Goal: Find specific page/section: Find specific page/section

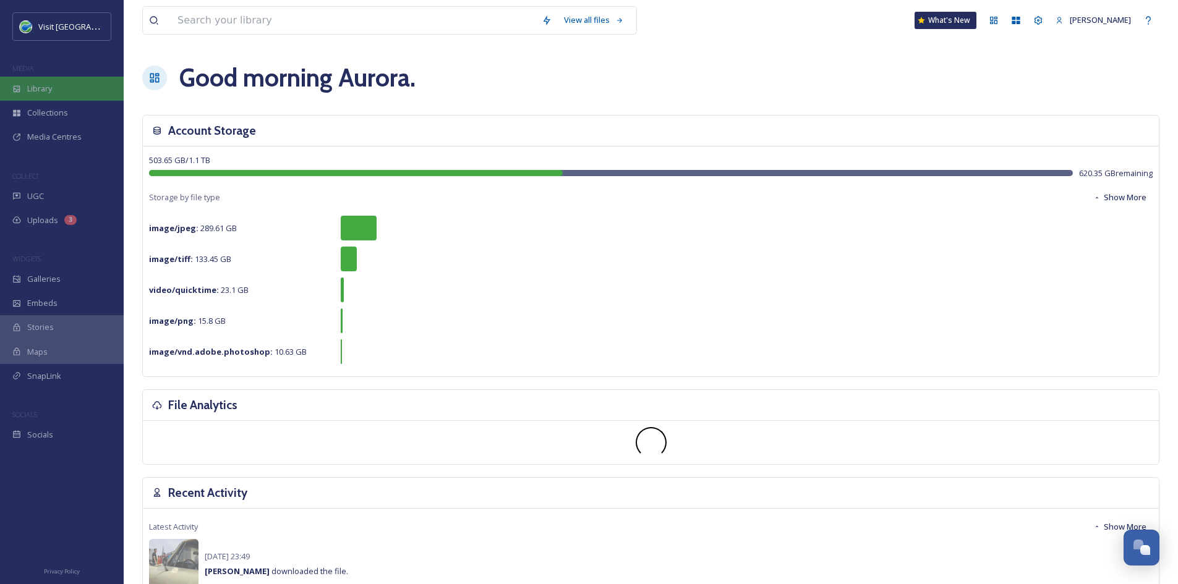
click at [48, 93] on span "Library" at bounding box center [39, 89] width 25 height 12
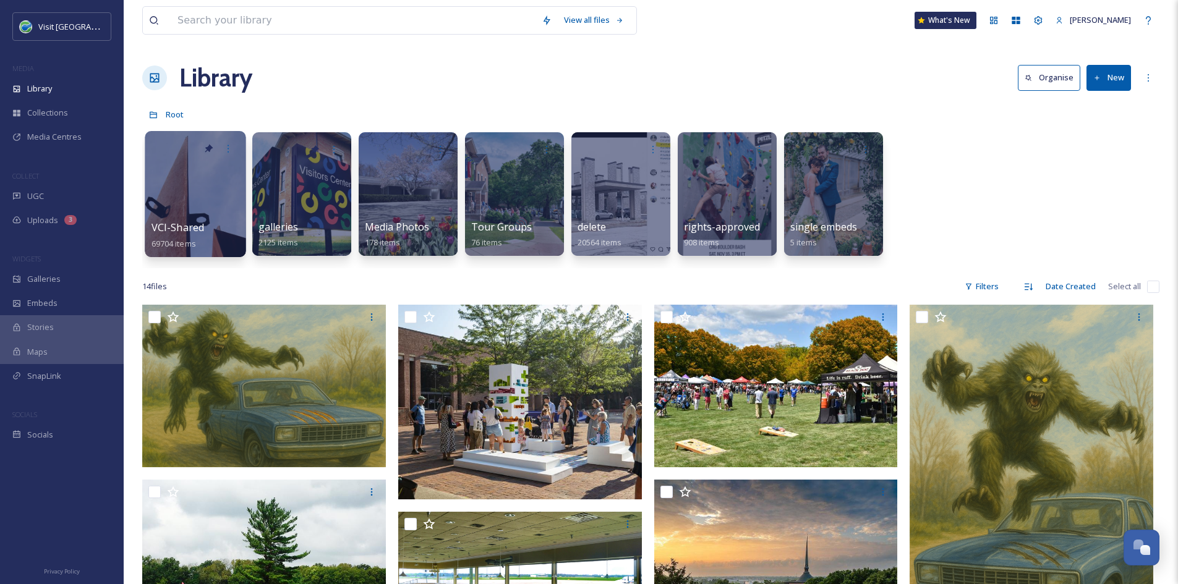
click at [193, 229] on span "VCI-Shared" at bounding box center [177, 228] width 53 height 14
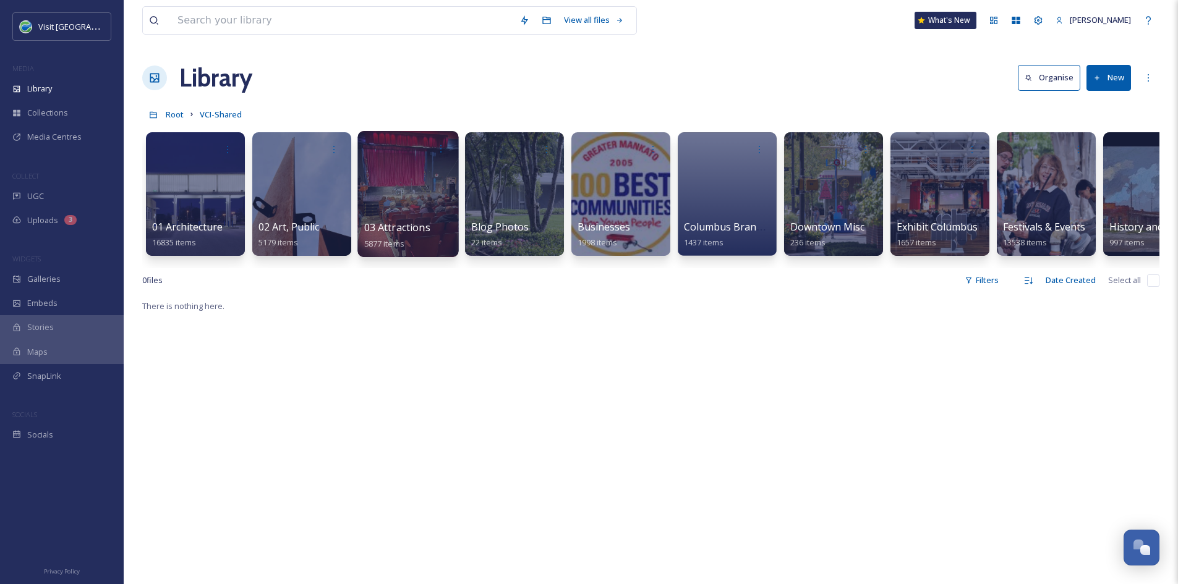
click at [399, 237] on span "5877 items" at bounding box center [384, 242] width 40 height 11
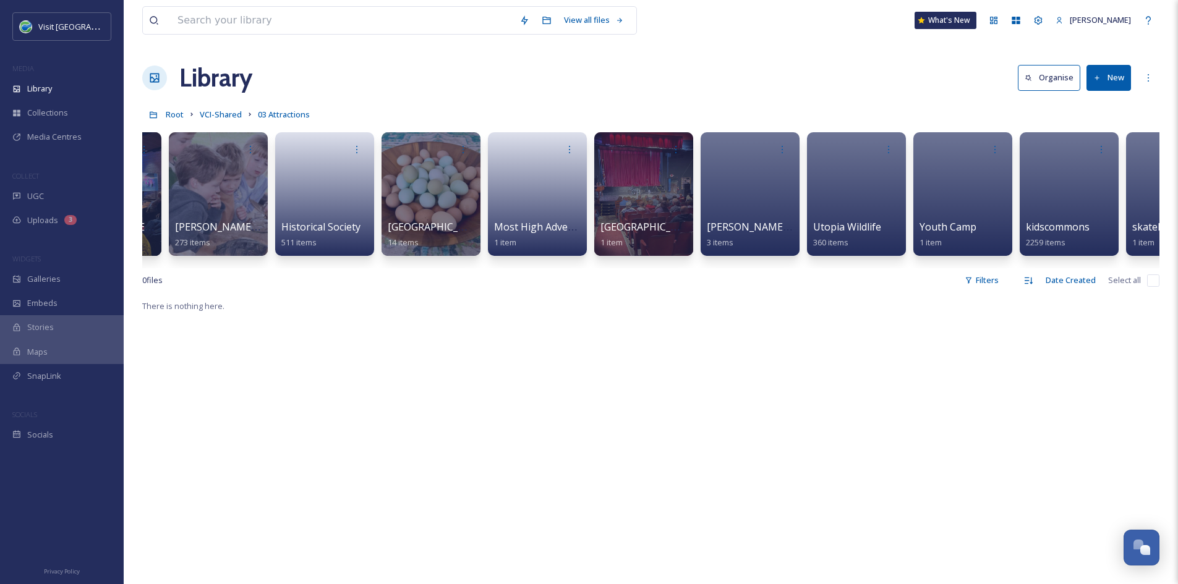
scroll to position [0, 1322]
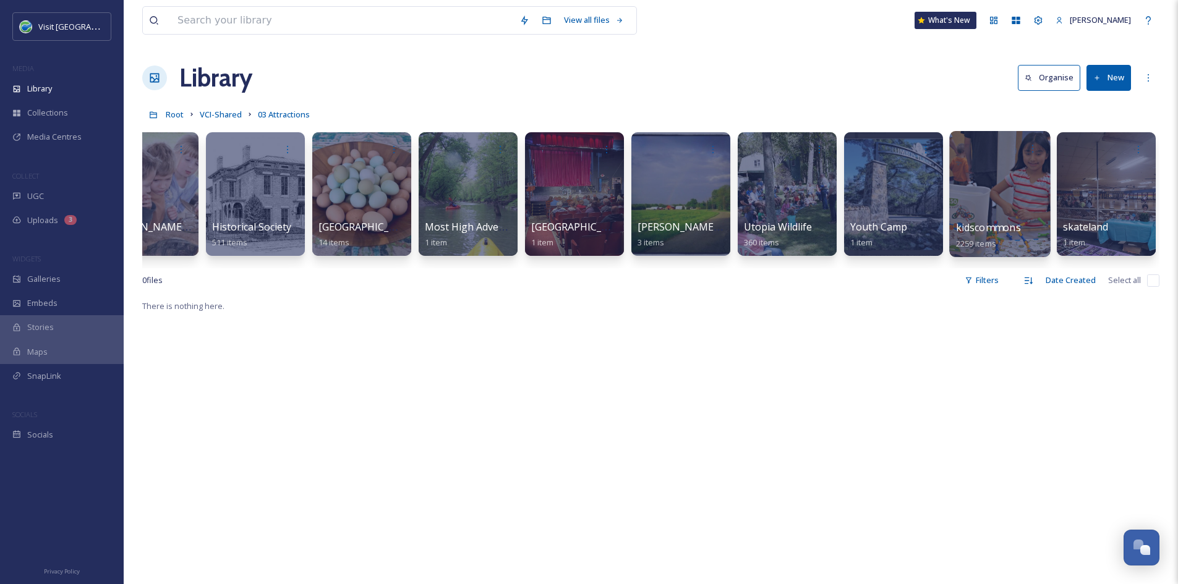
click at [976, 235] on div "kidscommons 2259 items" at bounding box center [1000, 235] width 88 height 31
click at [976, 234] on span "kidscommons" at bounding box center [988, 228] width 65 height 14
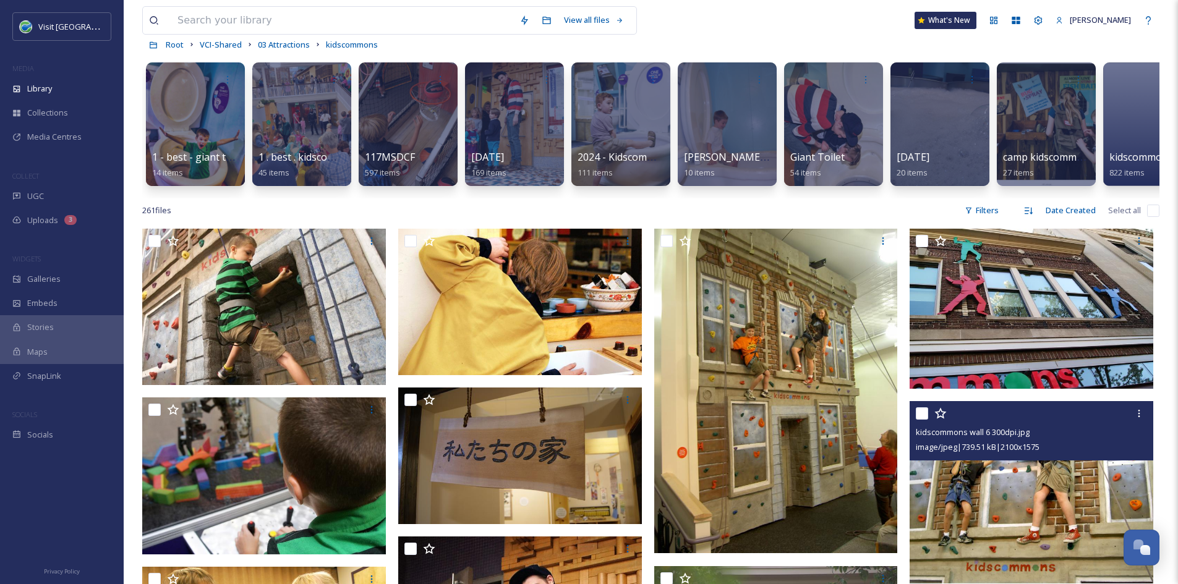
scroll to position [69, 0]
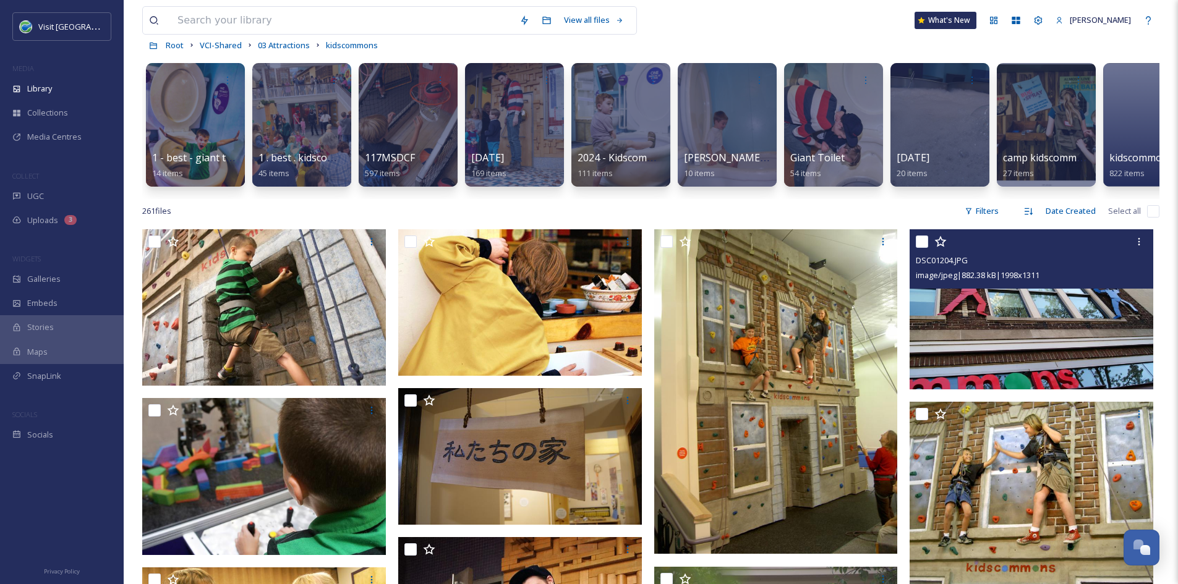
click at [1022, 333] on img at bounding box center [1031, 308] width 244 height 159
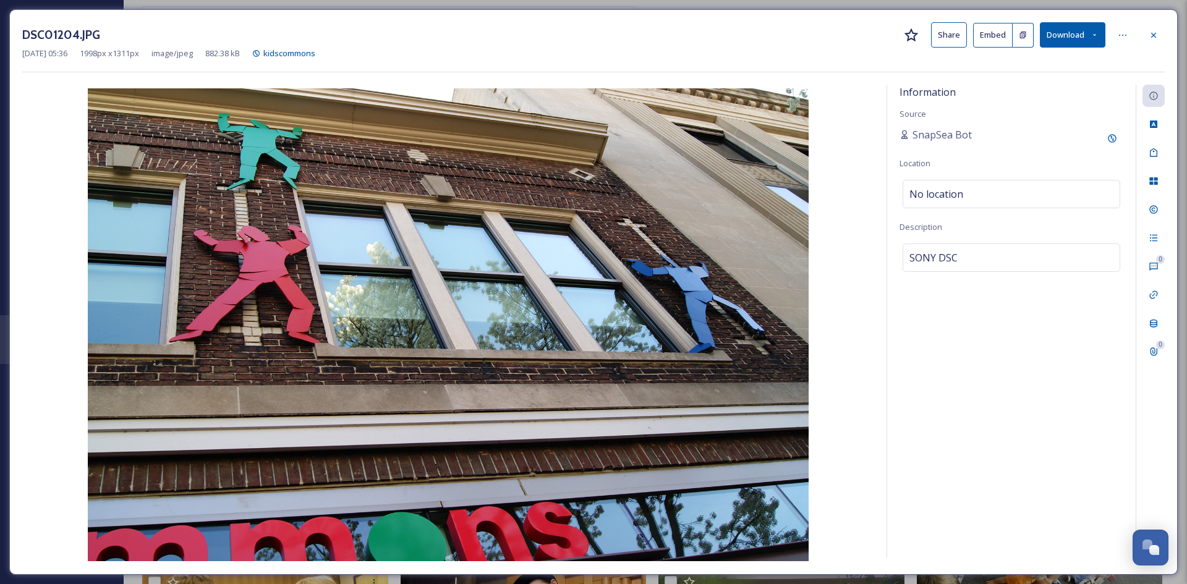
click at [947, 35] on button "Share" at bounding box center [949, 34] width 36 height 25
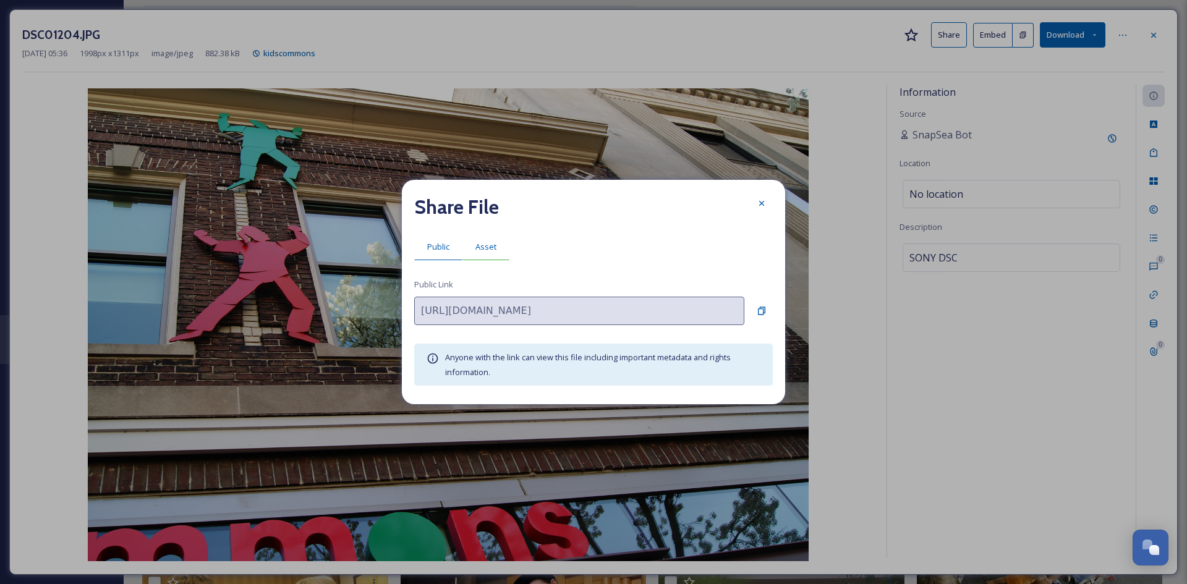
click at [491, 239] on div "Asset" at bounding box center [485, 246] width 47 height 25
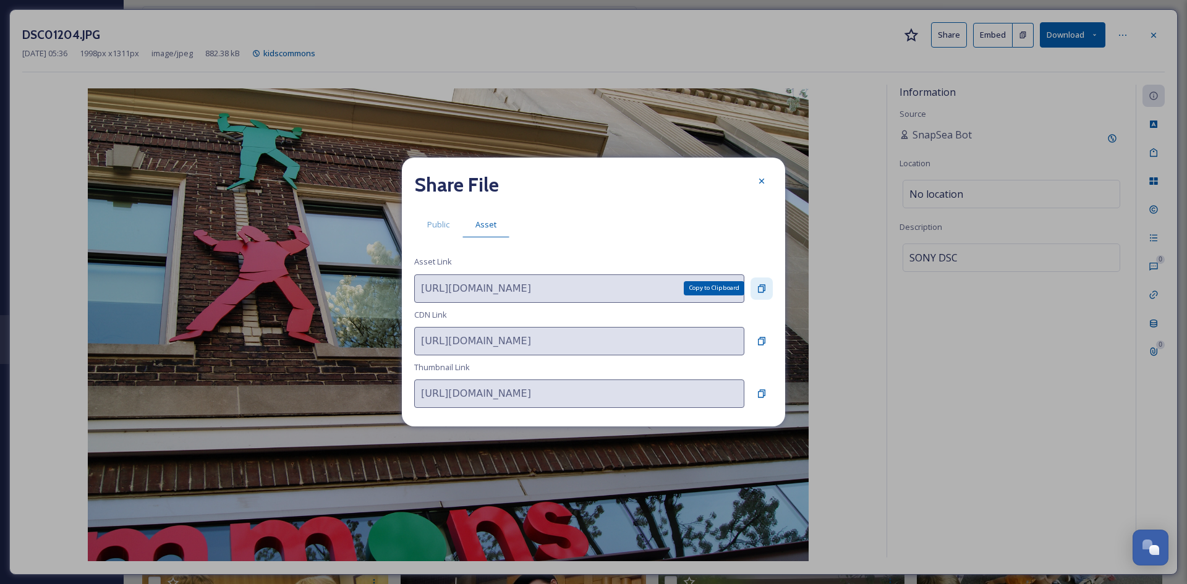
click at [761, 286] on icon at bounding box center [762, 289] width 10 height 10
click at [763, 180] on icon at bounding box center [761, 181] width 5 height 5
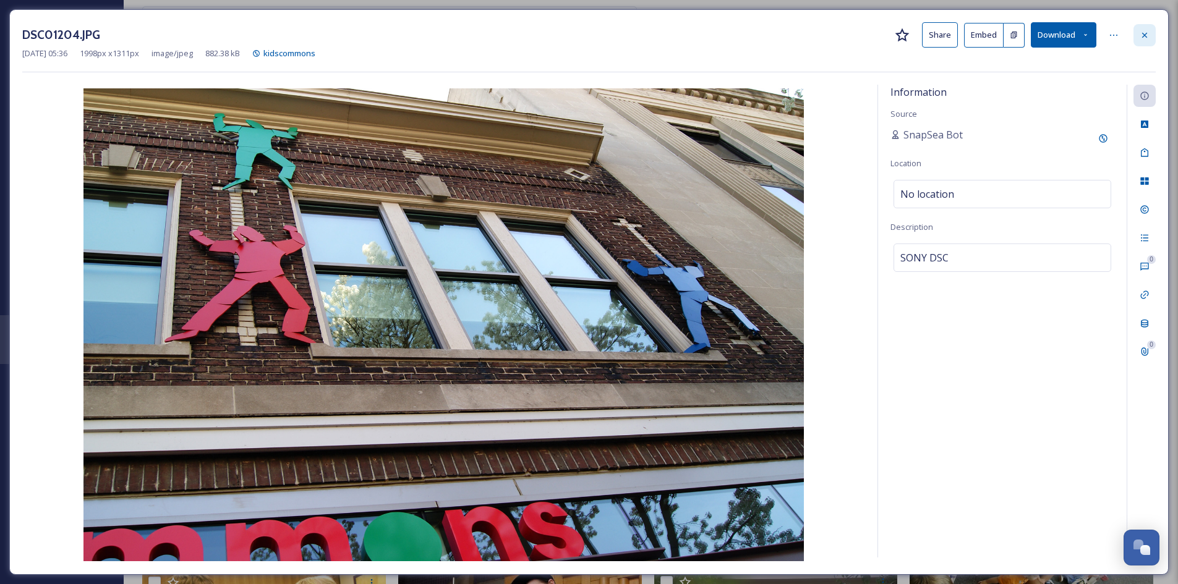
click at [1144, 33] on icon at bounding box center [1144, 35] width 10 height 10
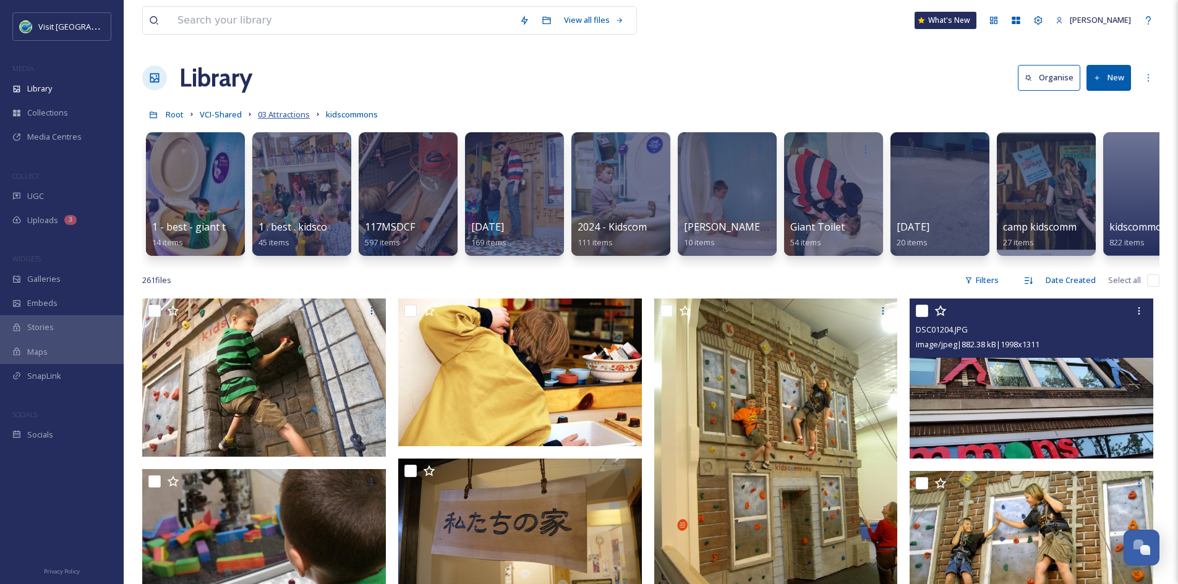
click at [273, 116] on span "03 Attractions" at bounding box center [284, 114] width 52 height 11
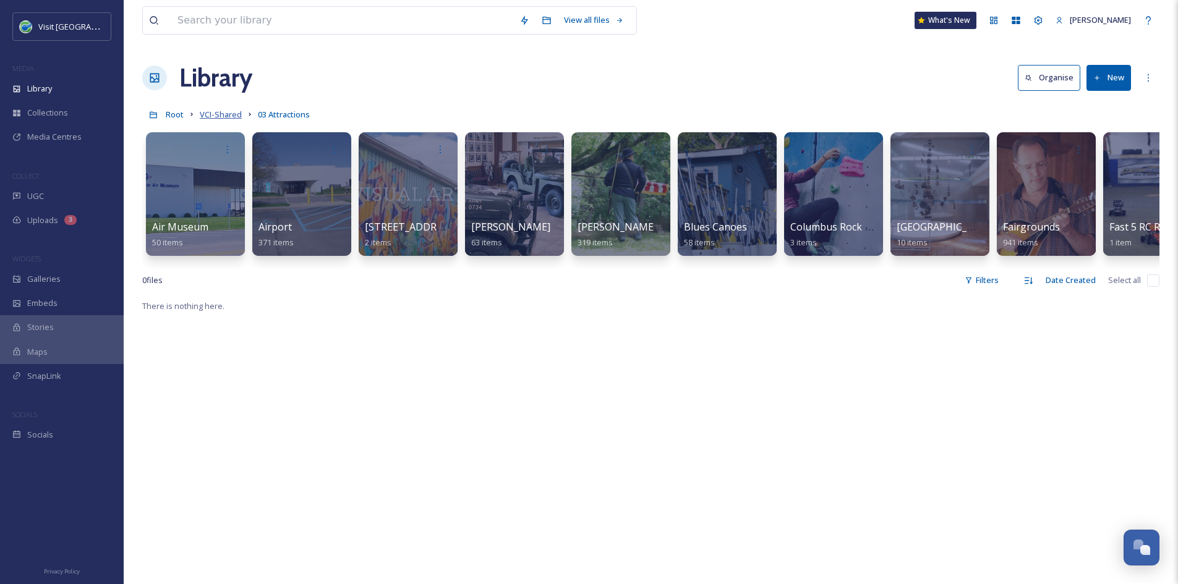
click at [232, 114] on span "VCI-Shared" at bounding box center [221, 114] width 42 height 11
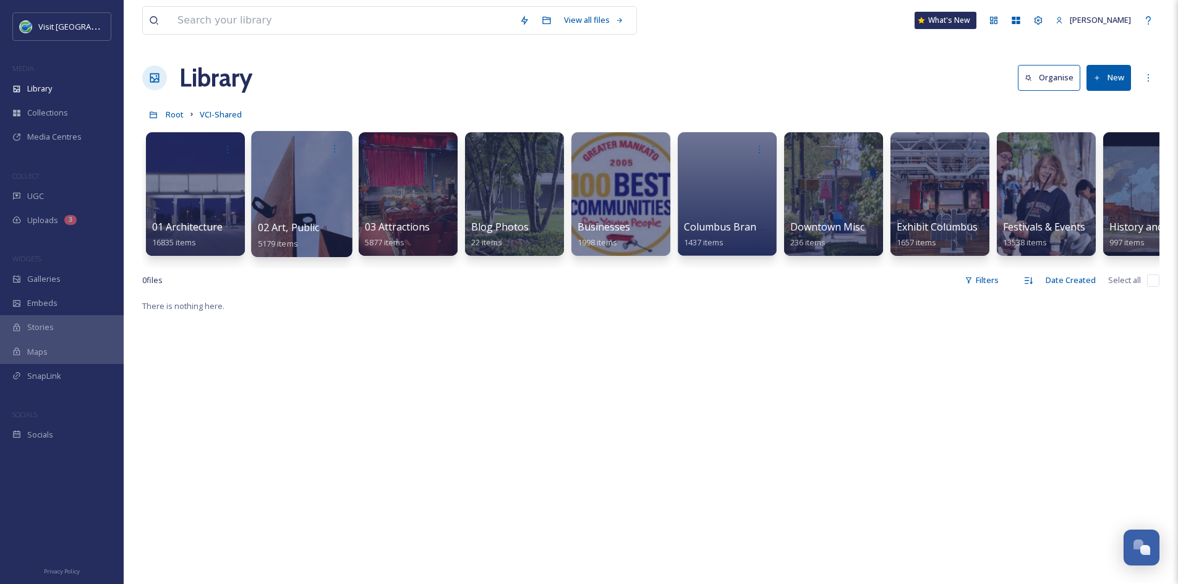
click at [297, 226] on span "02 Art, Public" at bounding box center [289, 228] width 62 height 14
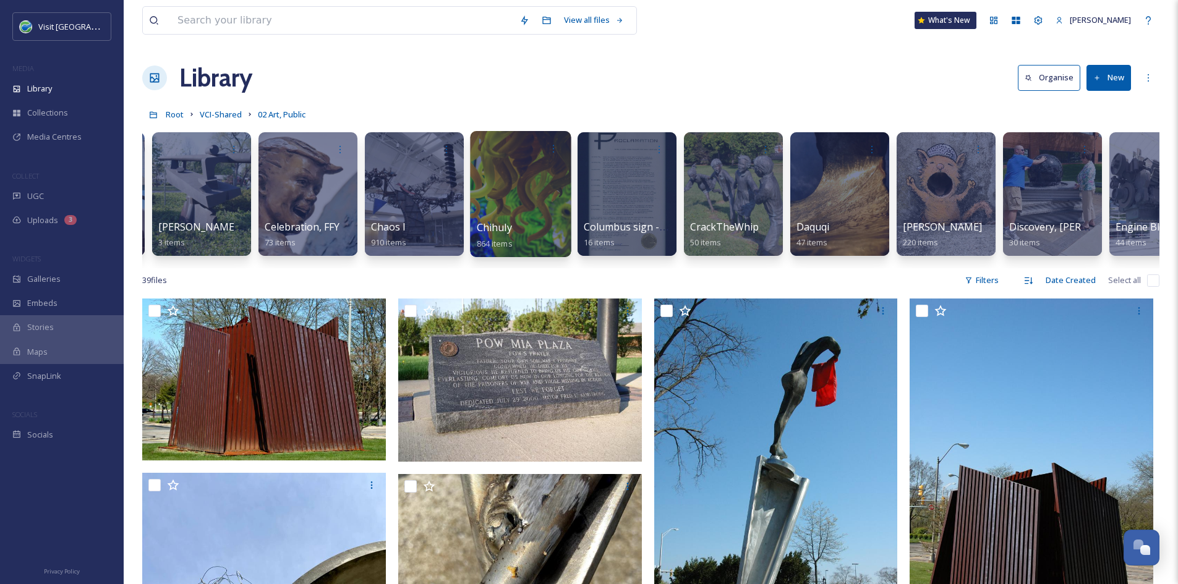
scroll to position [0, 739]
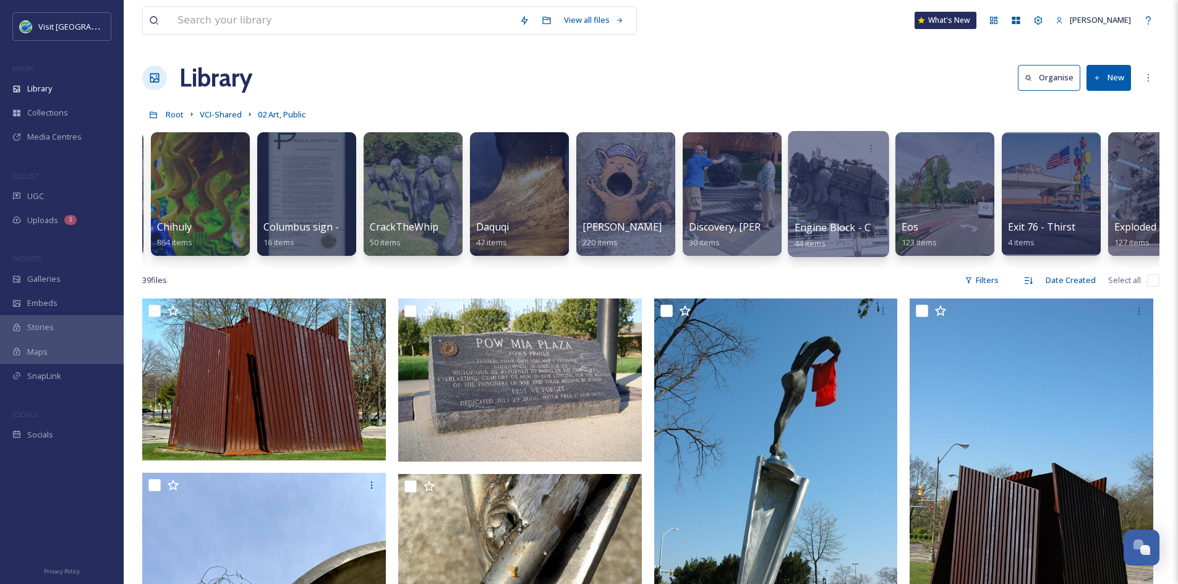
click at [828, 230] on span "Engine Block - Cummins" at bounding box center [851, 228] width 114 height 14
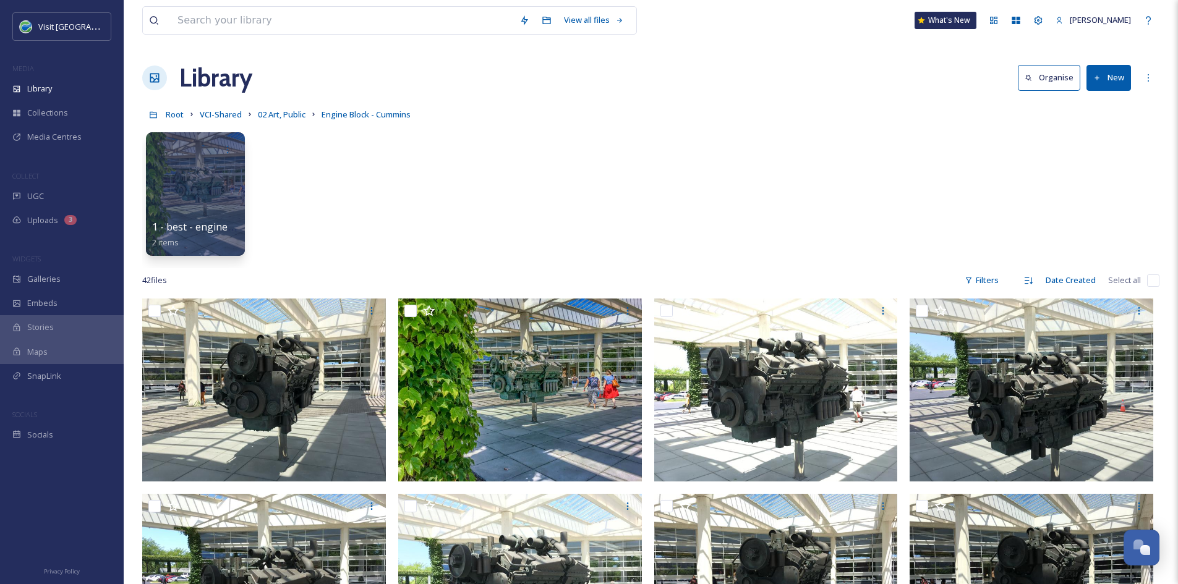
scroll to position [32, 0]
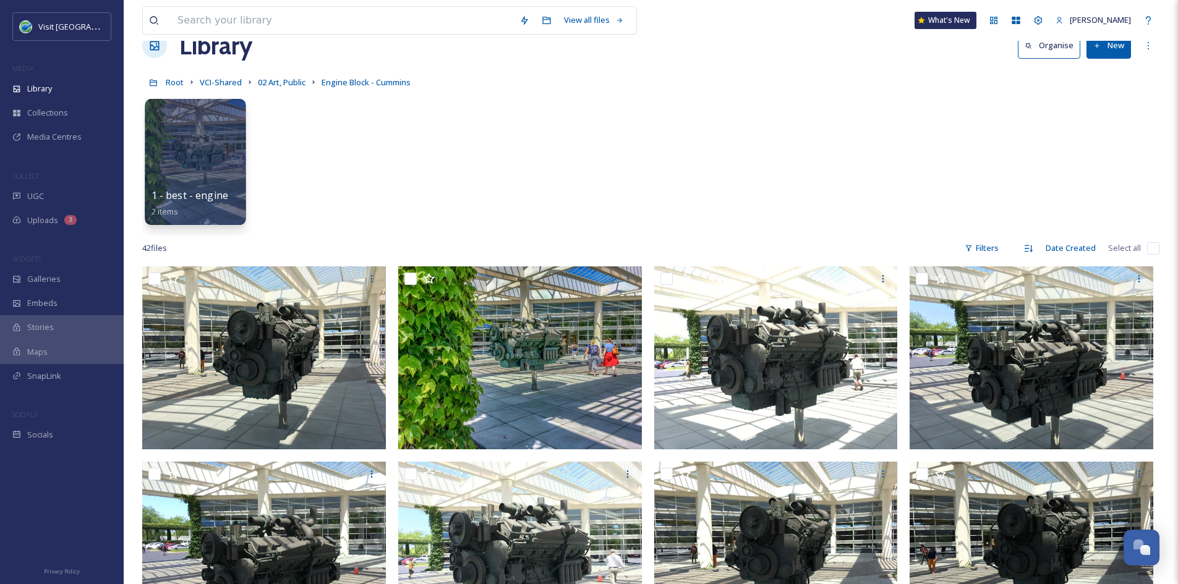
click at [187, 134] on div at bounding box center [195, 162] width 101 height 126
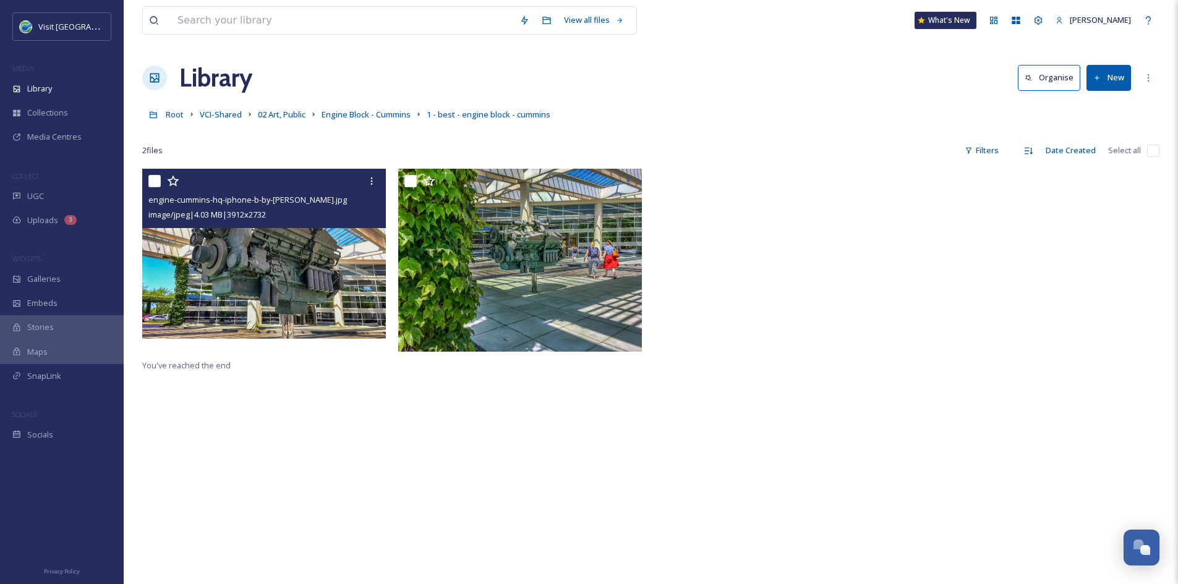
click at [320, 261] on img at bounding box center [264, 254] width 244 height 170
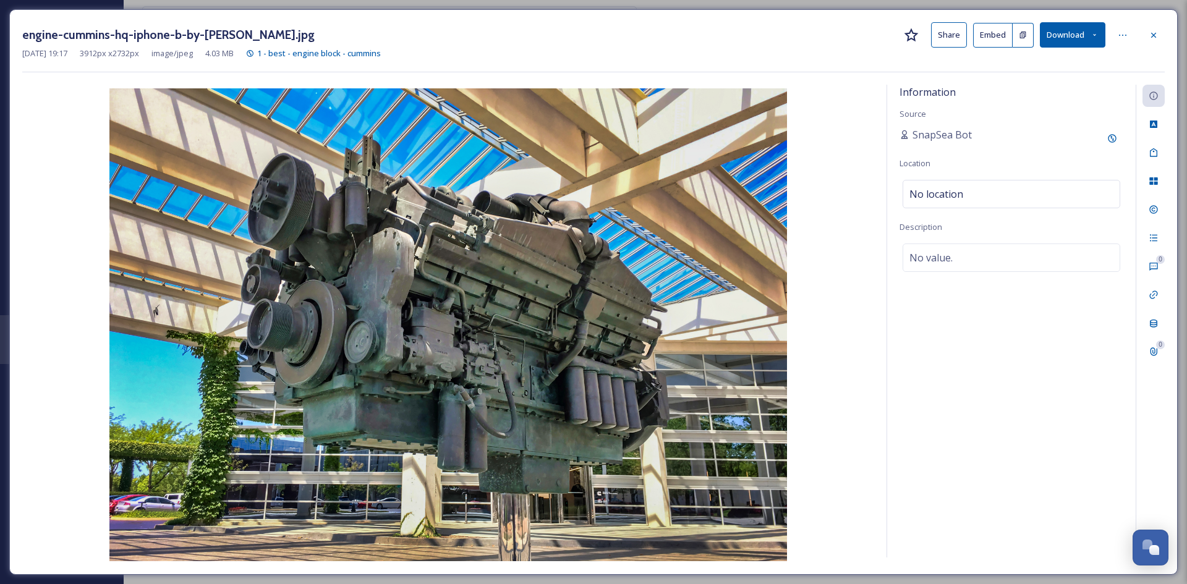
click at [952, 34] on button "Share" at bounding box center [949, 34] width 36 height 25
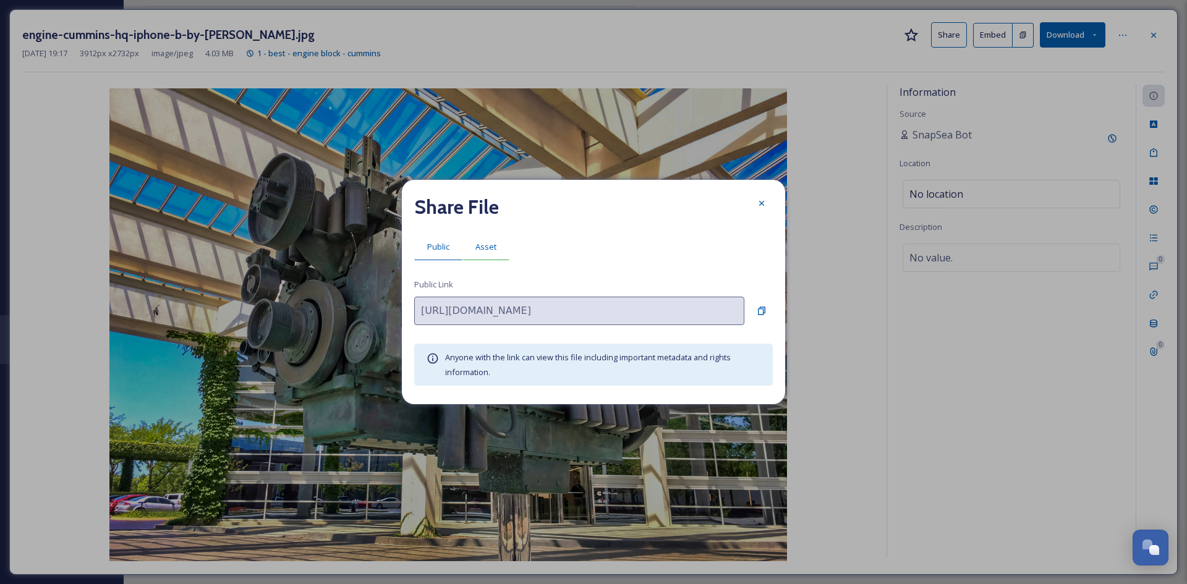
click at [489, 241] on span "Asset" at bounding box center [485, 247] width 21 height 12
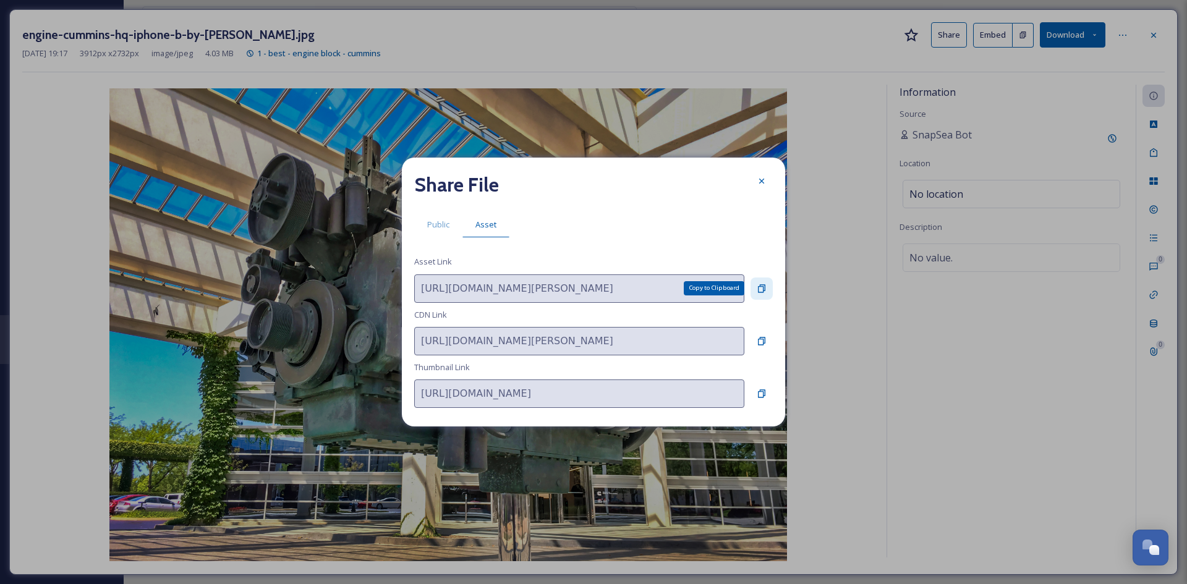
click at [763, 285] on icon at bounding box center [761, 288] width 7 height 8
click at [763, 184] on icon at bounding box center [762, 181] width 10 height 10
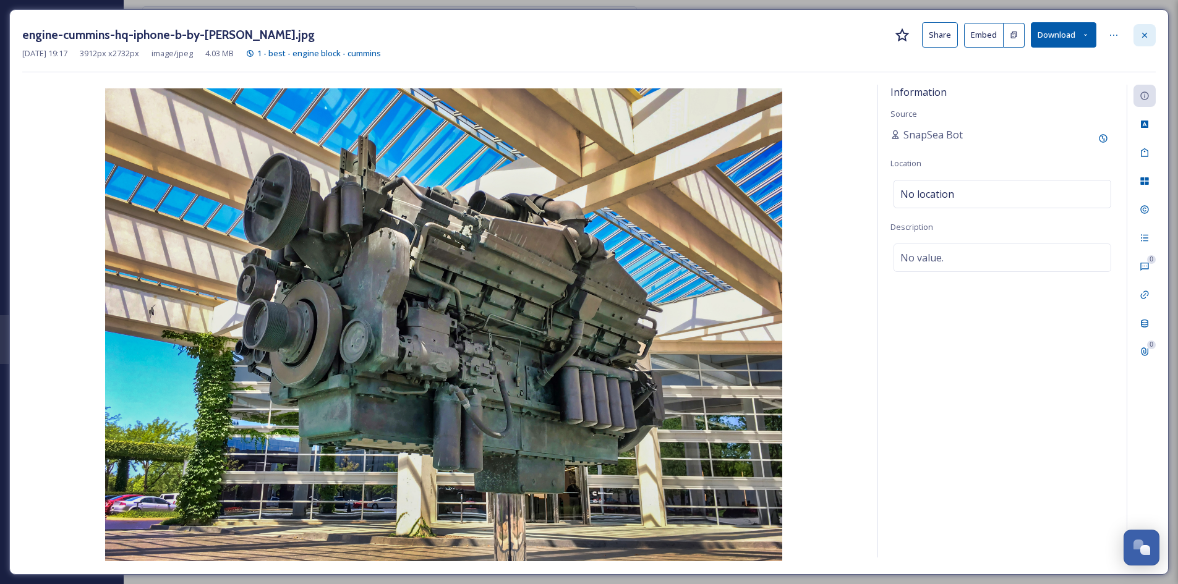
click at [1144, 36] on icon at bounding box center [1144, 35] width 10 height 10
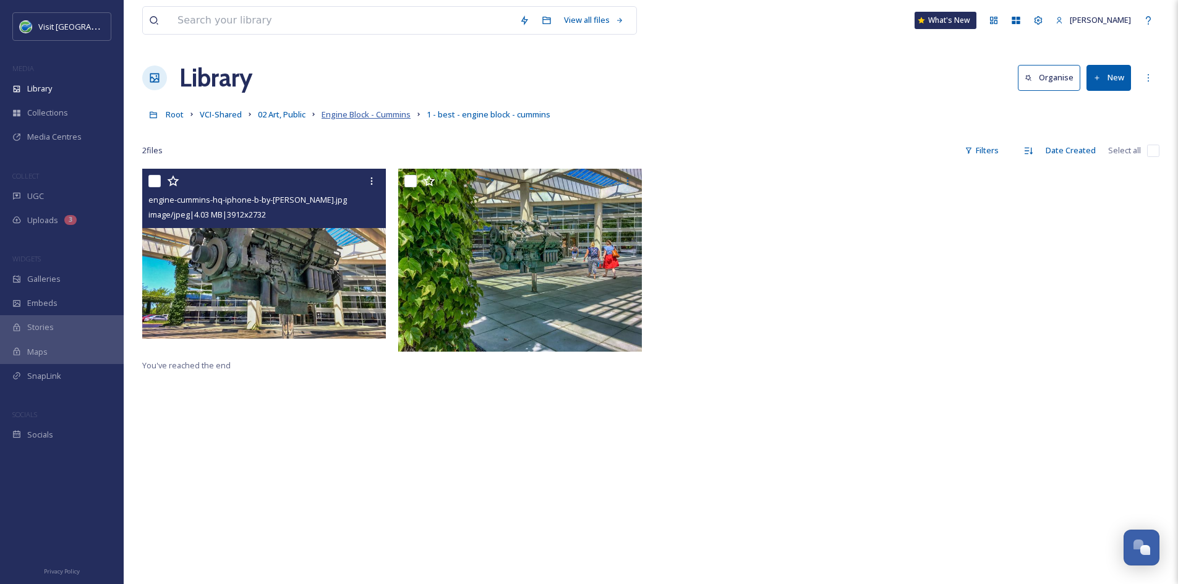
click at [389, 115] on span "Engine Block - Cummins" at bounding box center [365, 114] width 89 height 11
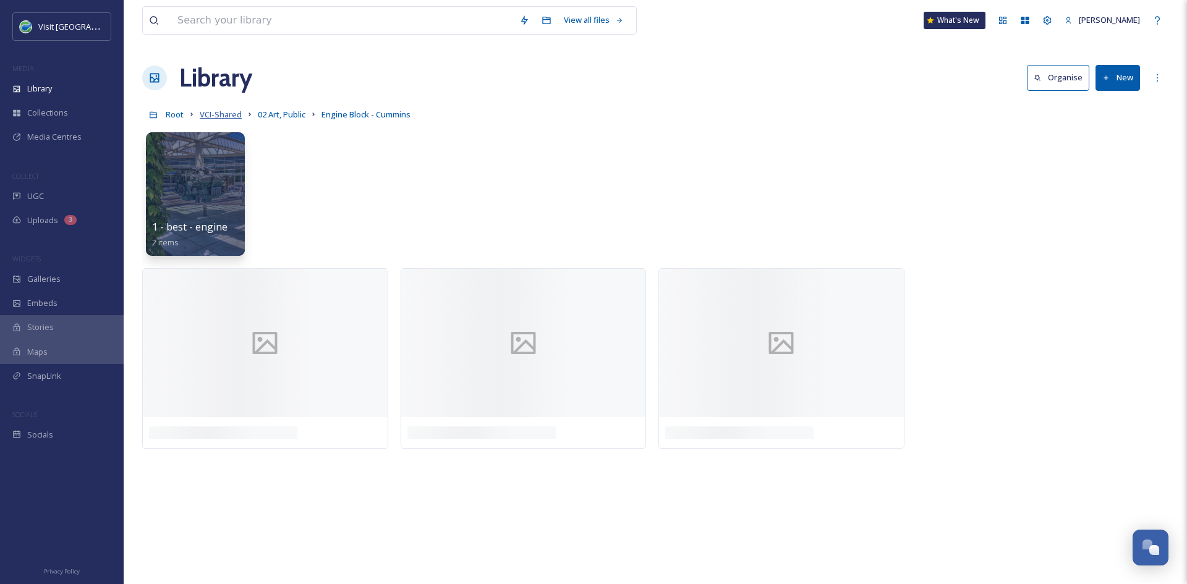
click at [212, 113] on span "VCI-Shared" at bounding box center [221, 114] width 42 height 11
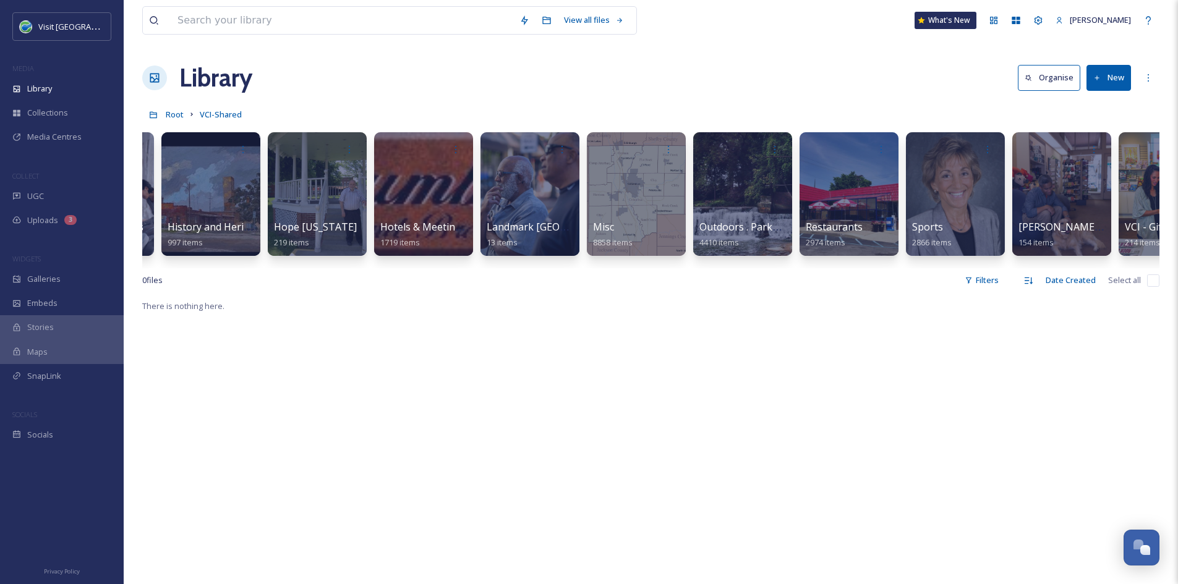
scroll to position [0, 942]
click at [799, 227] on div at bounding box center [847, 194] width 101 height 126
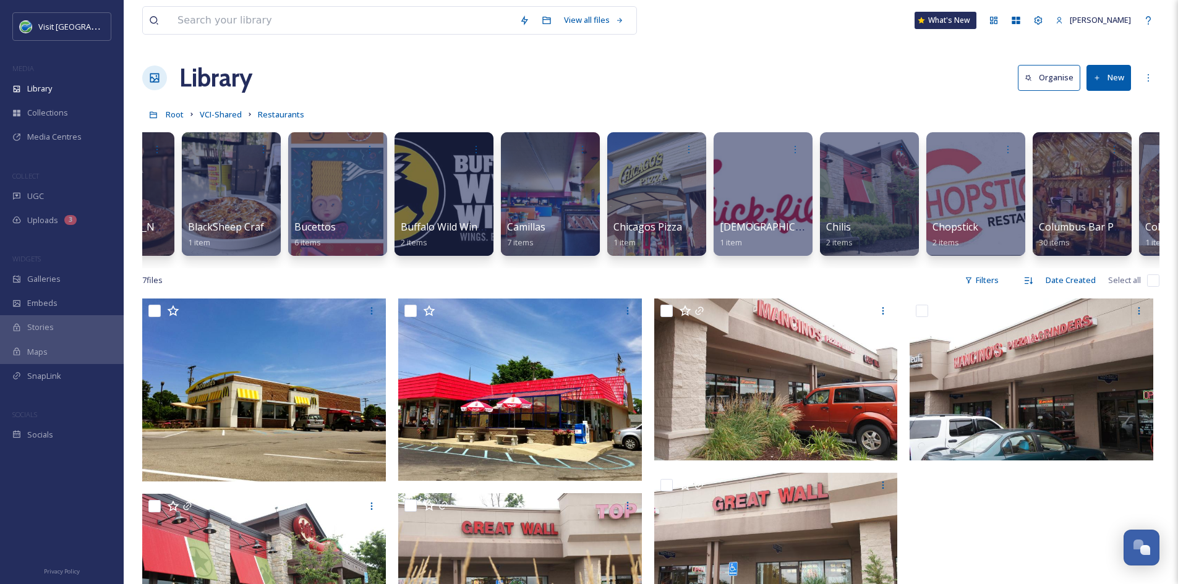
scroll to position [0, 1452]
click at [1076, 216] on div at bounding box center [1082, 194] width 101 height 126
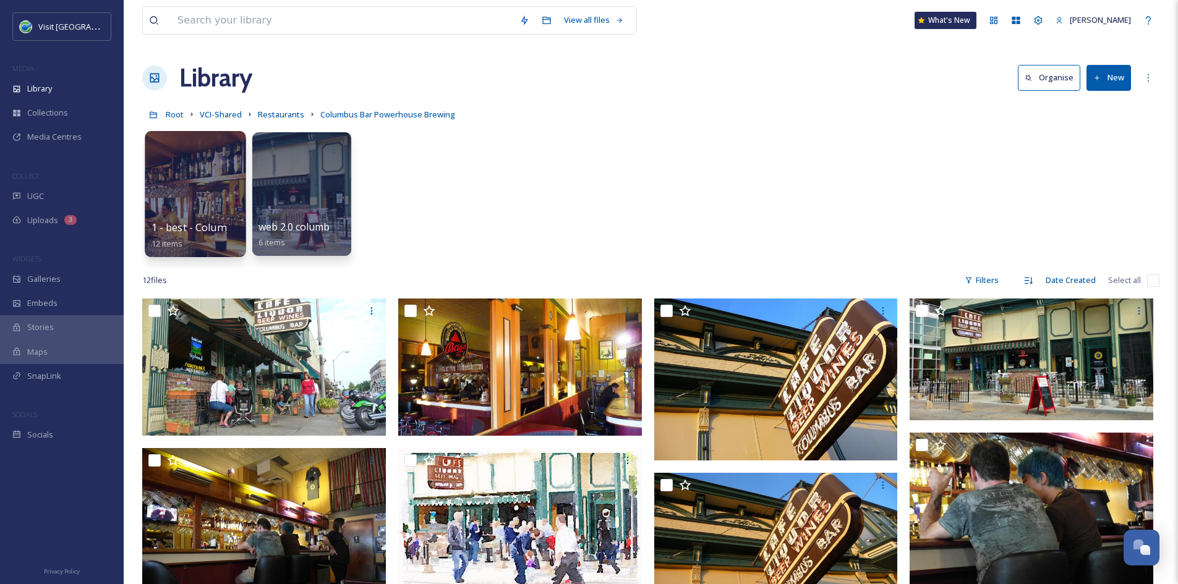
click at [213, 178] on div at bounding box center [195, 194] width 101 height 126
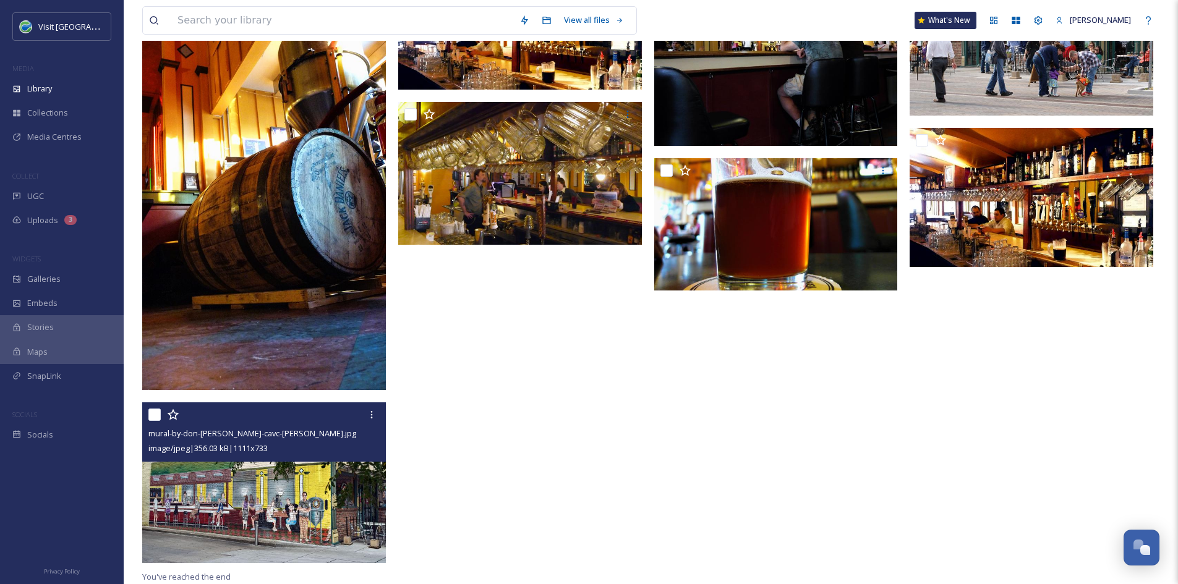
click at [216, 497] on img at bounding box center [264, 482] width 244 height 161
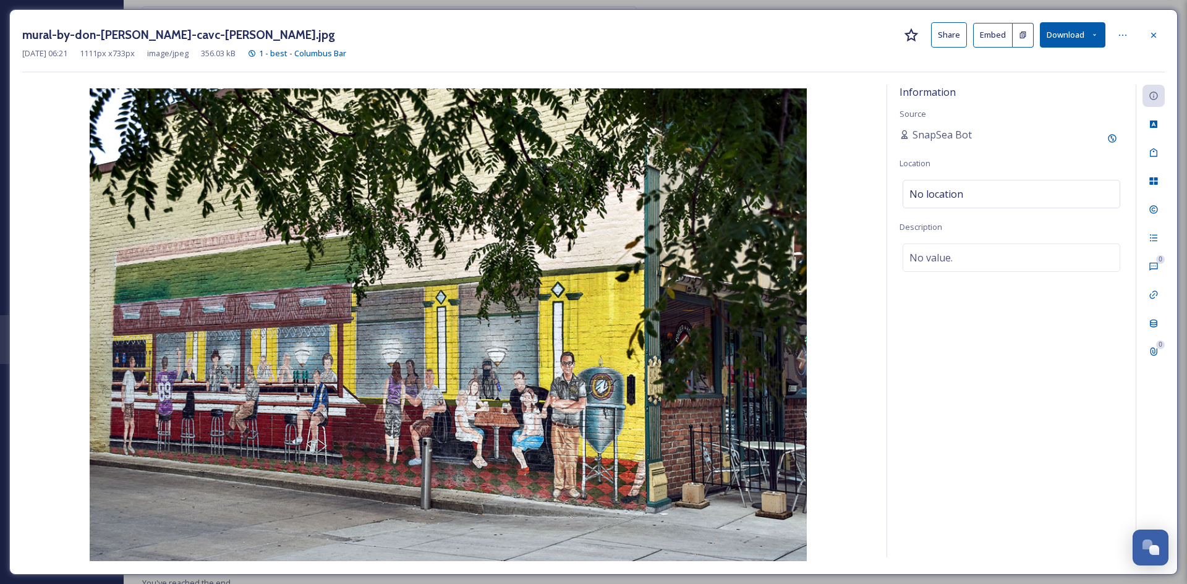
click at [946, 38] on button "Share" at bounding box center [949, 34] width 36 height 25
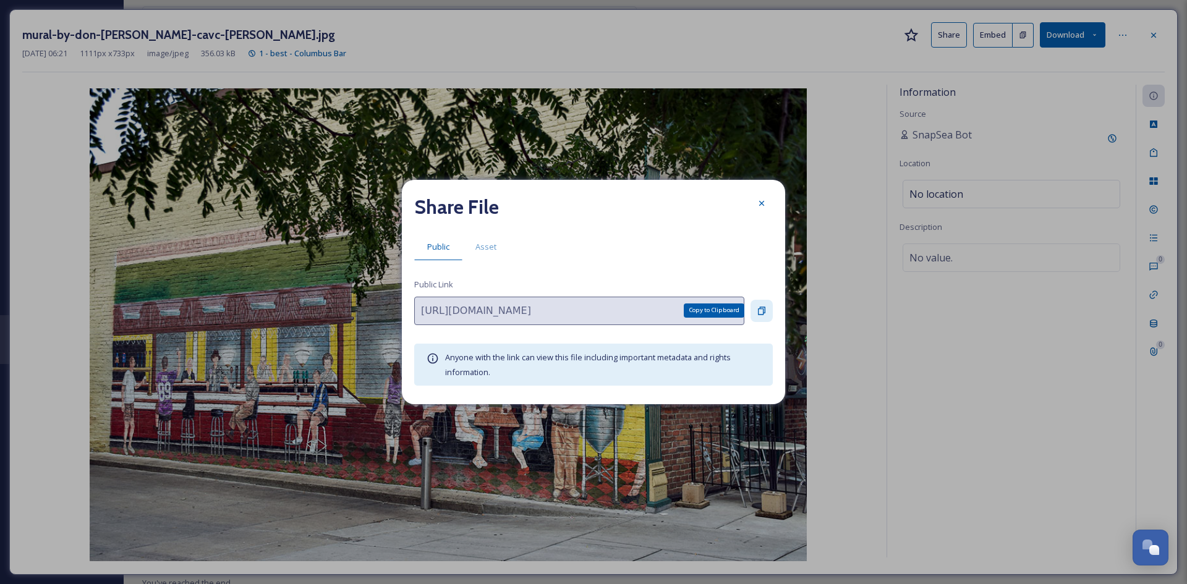
click at [765, 309] on icon at bounding box center [761, 311] width 7 height 8
click at [489, 251] on span "Asset" at bounding box center [485, 247] width 21 height 12
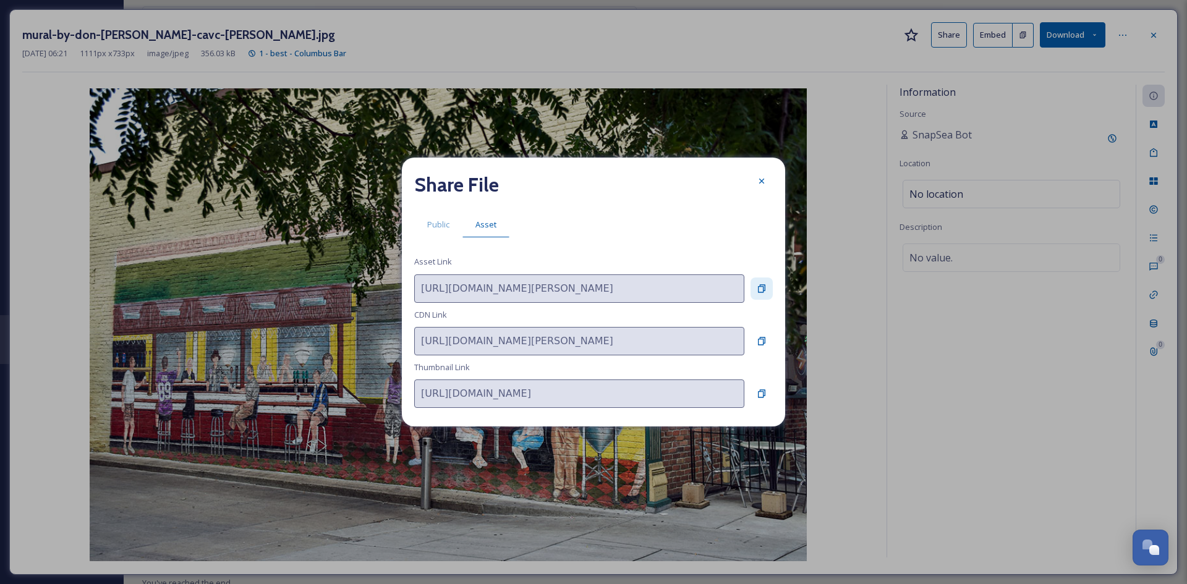
click at [765, 294] on div at bounding box center [761, 289] width 22 height 22
click at [759, 179] on icon at bounding box center [762, 181] width 10 height 10
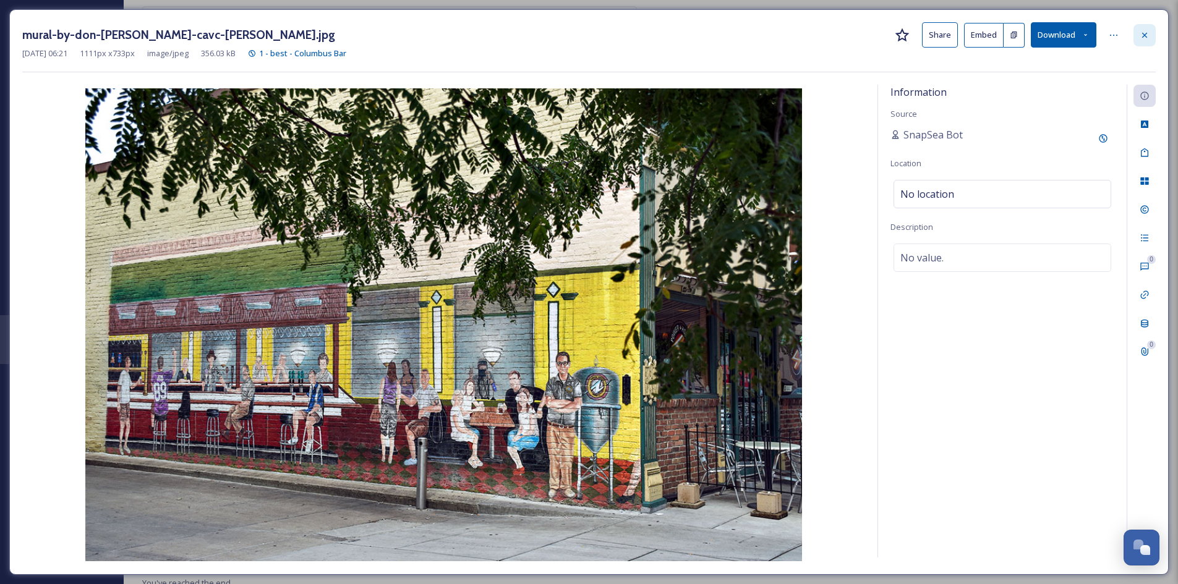
click at [1144, 35] on icon at bounding box center [1144, 34] width 5 height 5
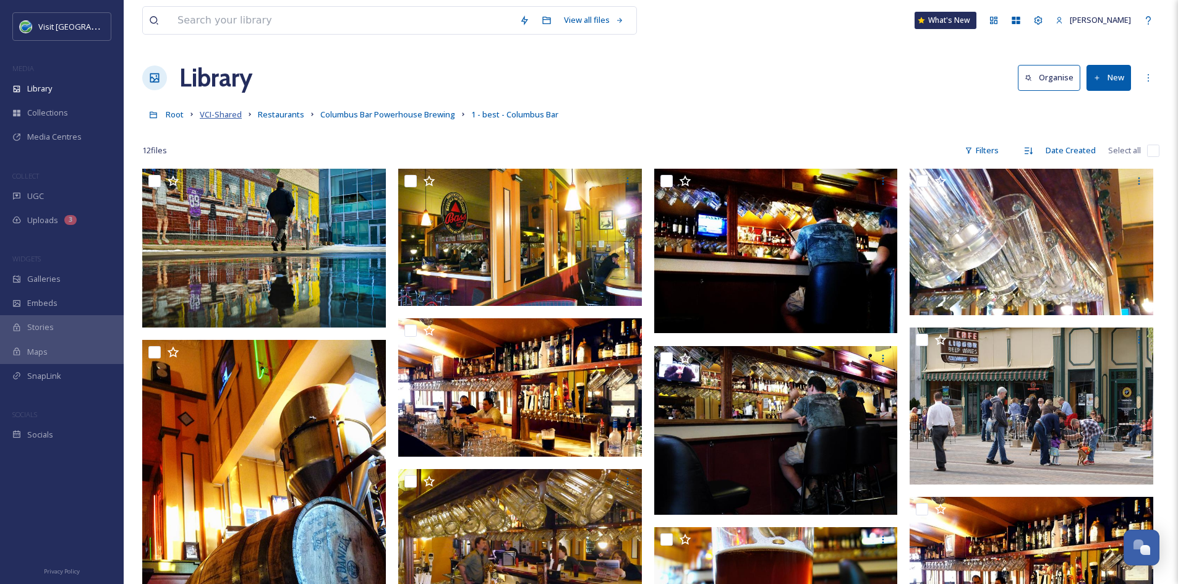
click at [230, 114] on span "VCI-Shared" at bounding box center [221, 114] width 42 height 11
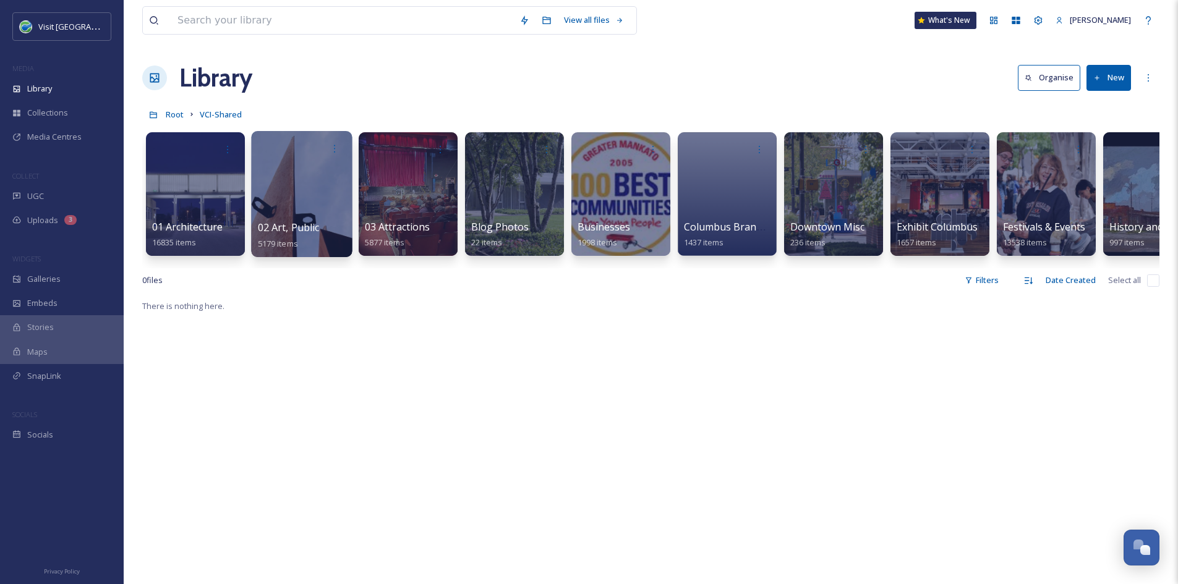
click at [303, 232] on span "02 Art, Public" at bounding box center [289, 228] width 62 height 14
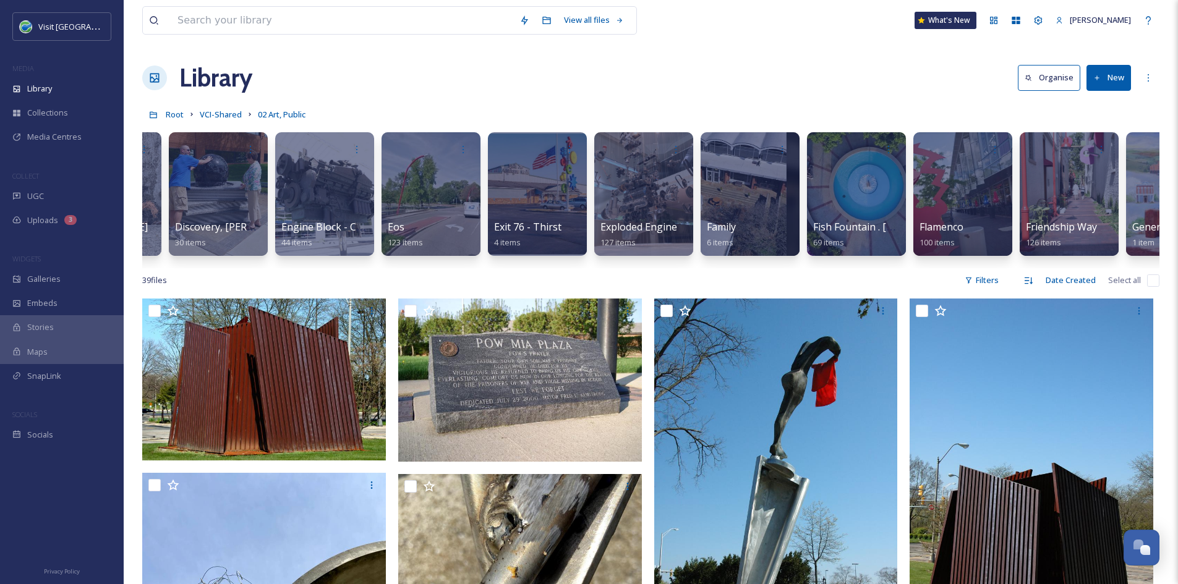
scroll to position [0, 1254]
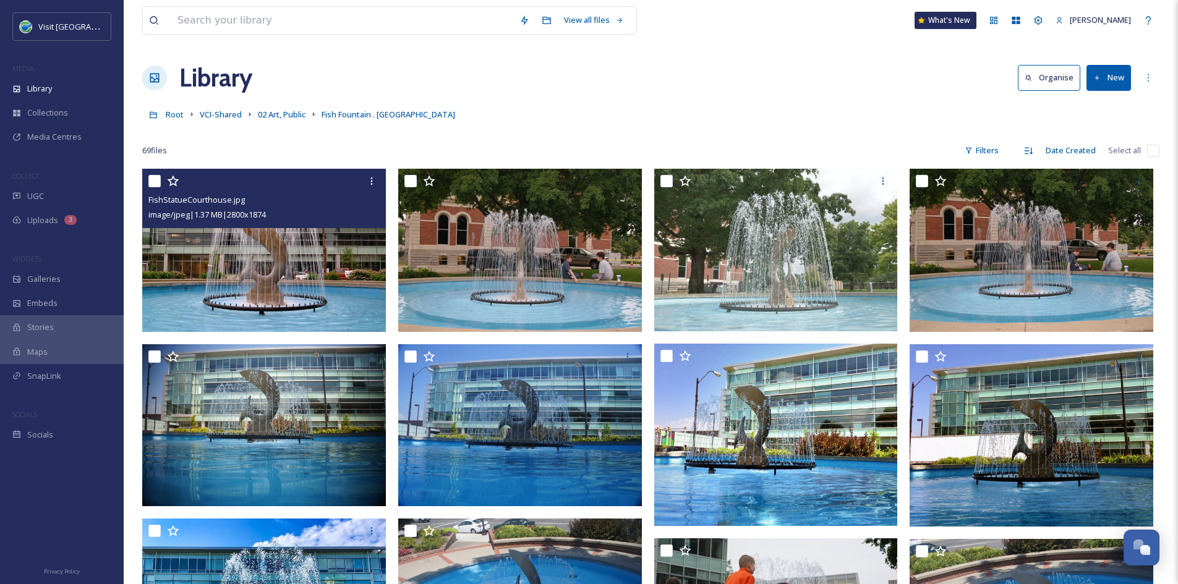
click at [291, 253] on img at bounding box center [264, 250] width 244 height 163
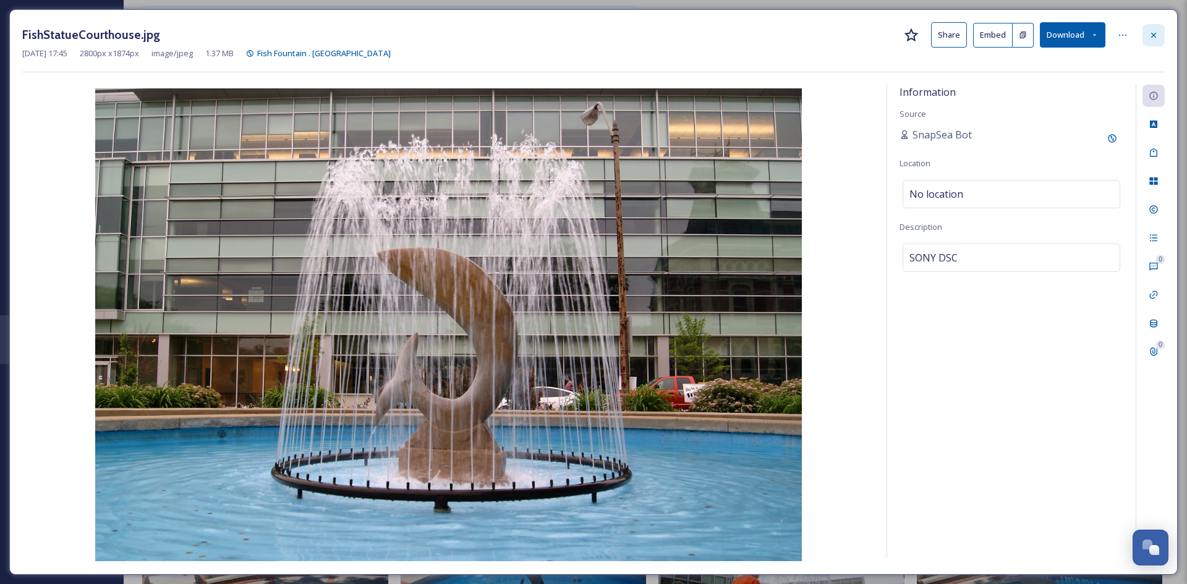
click at [1146, 33] on div at bounding box center [1153, 35] width 22 height 22
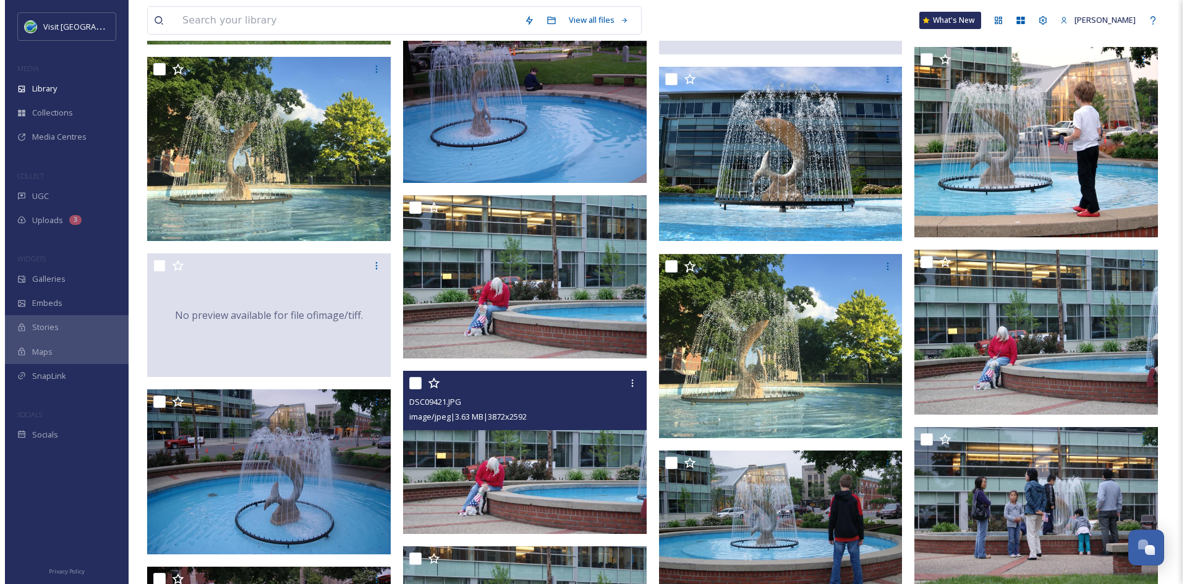
scroll to position [1733, 0]
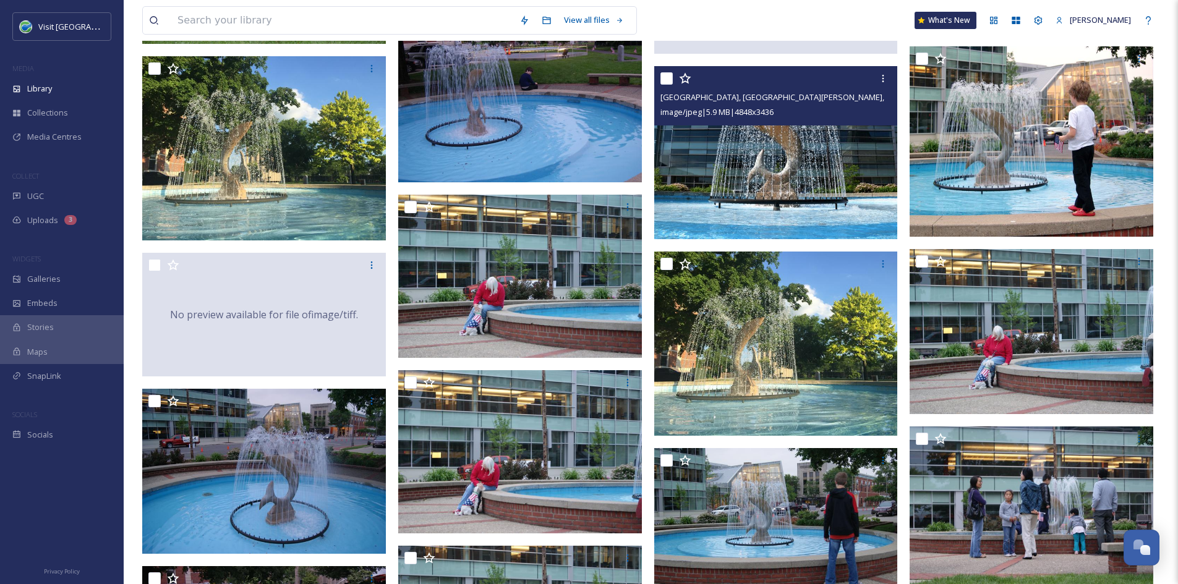
click at [809, 184] on img at bounding box center [776, 152] width 244 height 172
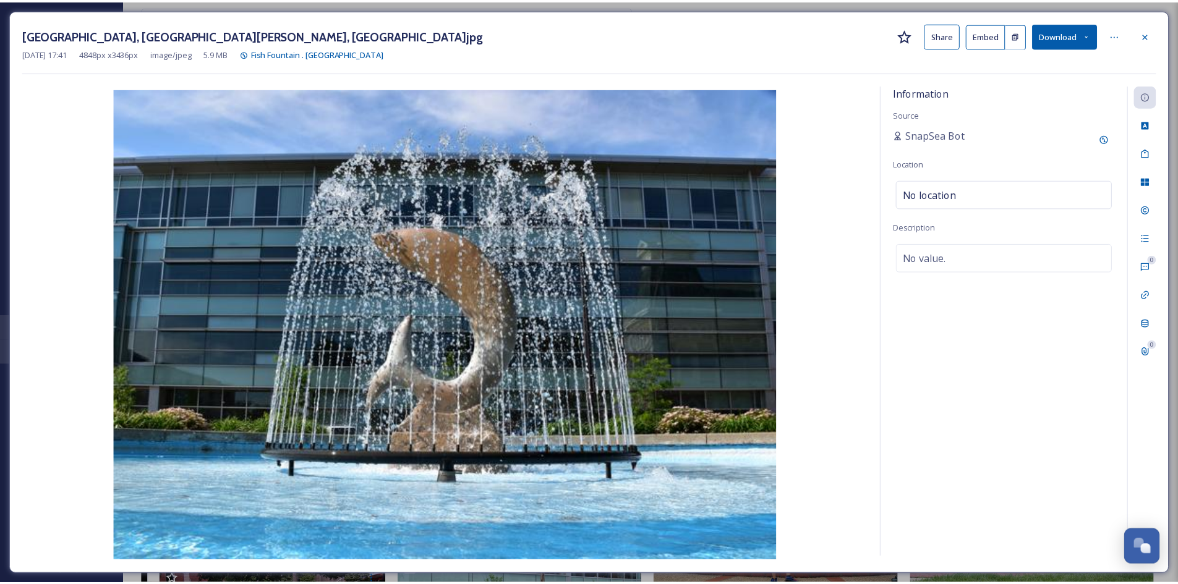
scroll to position [1735, 0]
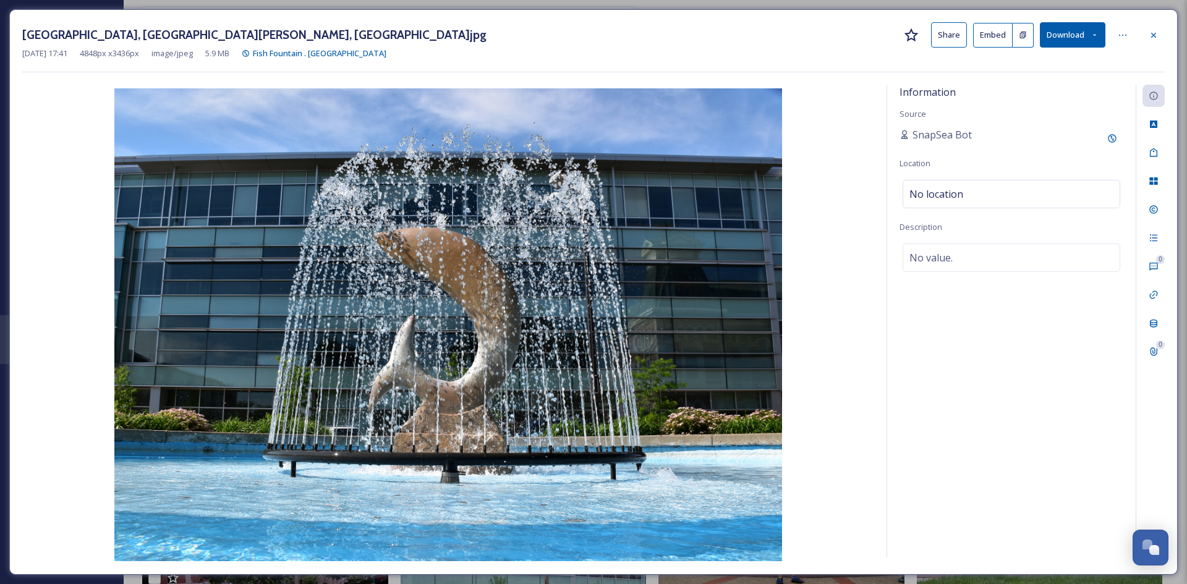
click at [944, 35] on button "Share" at bounding box center [949, 34] width 36 height 25
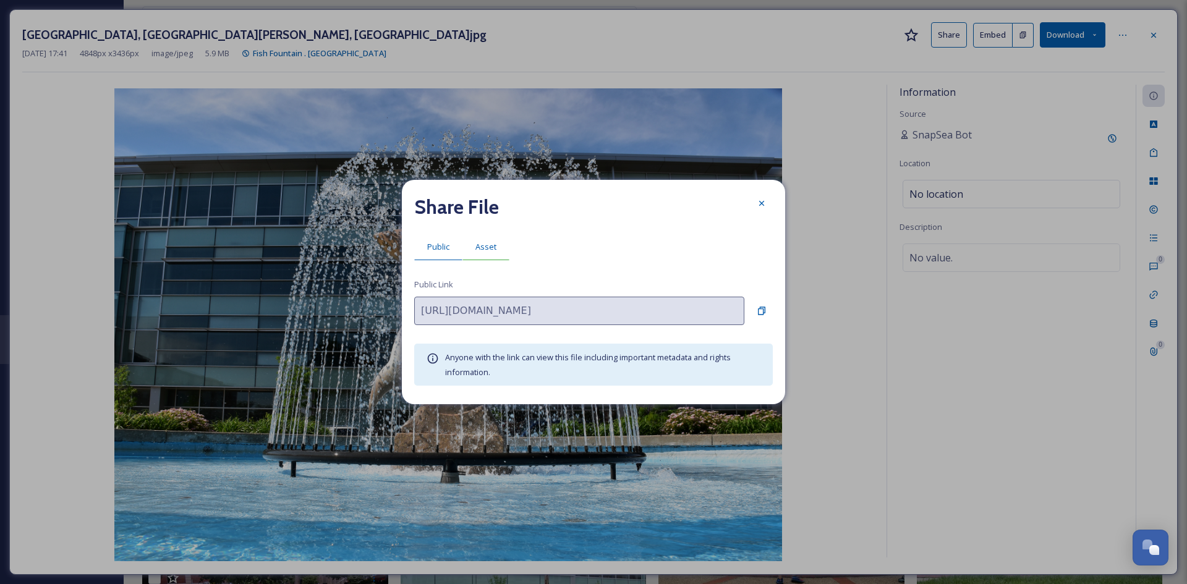
click at [488, 252] on span "Asset" at bounding box center [485, 247] width 21 height 12
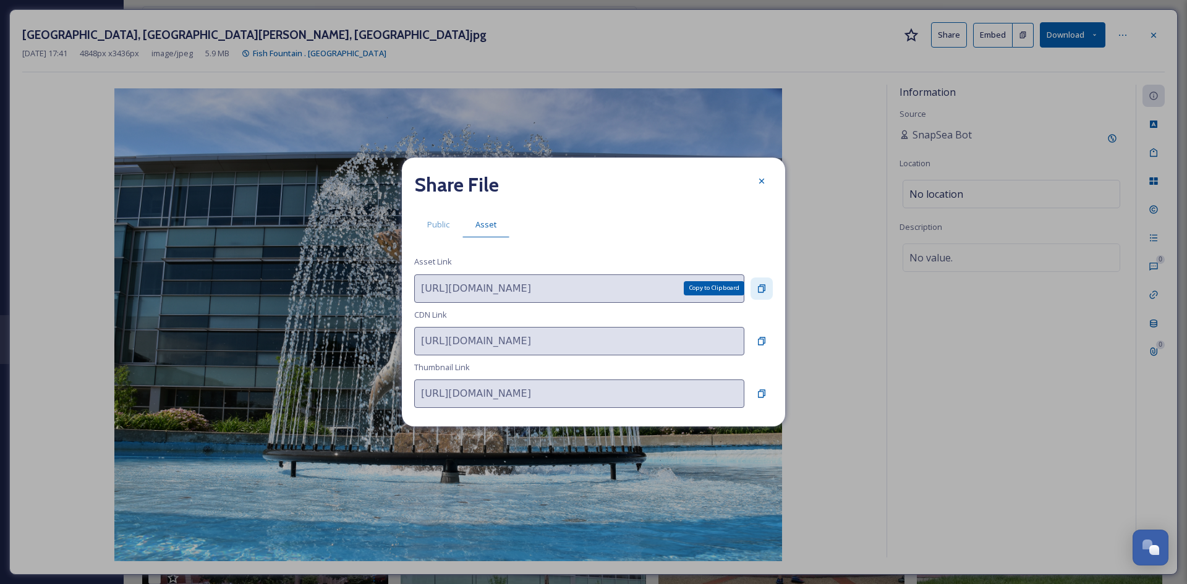
click at [765, 284] on icon at bounding box center [762, 289] width 10 height 10
click at [752, 184] on div at bounding box center [761, 181] width 22 height 22
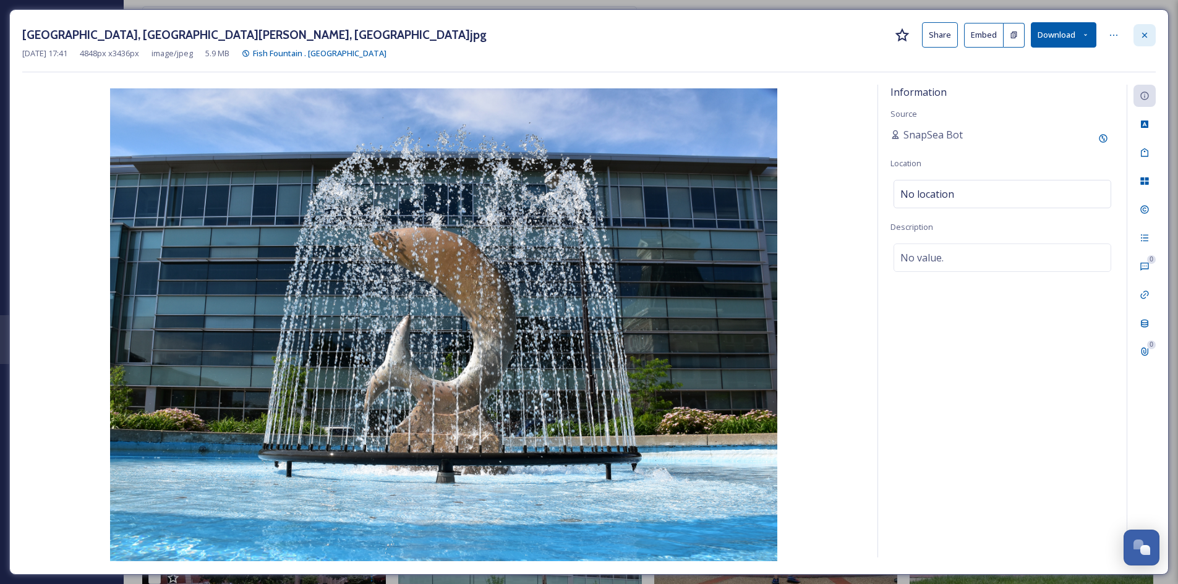
click at [1148, 36] on icon at bounding box center [1144, 35] width 10 height 10
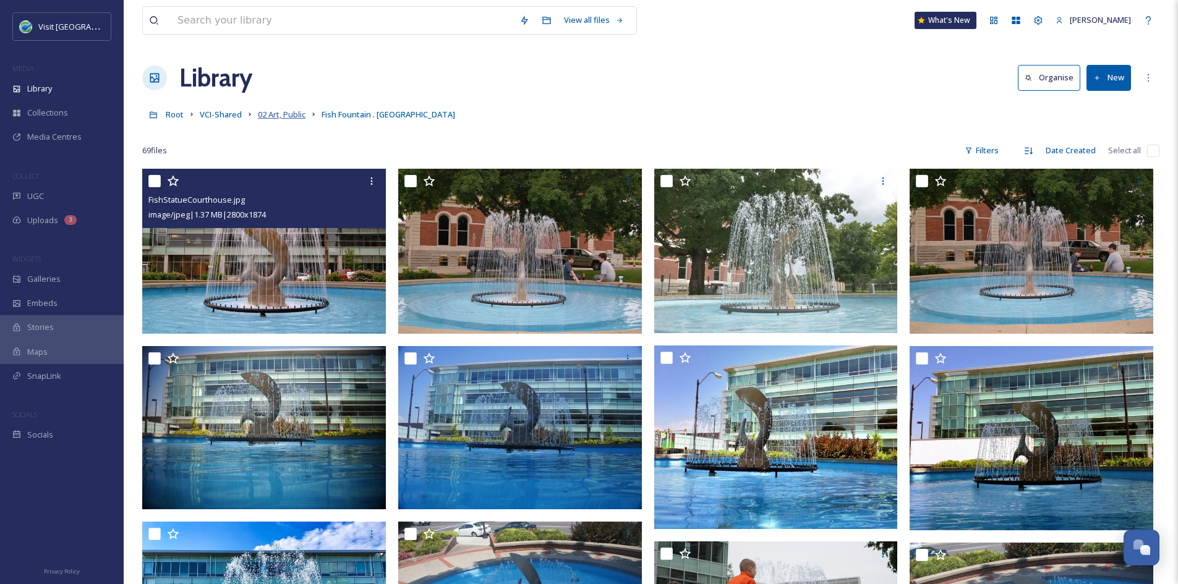
click at [273, 115] on span "02 Art, Public" at bounding box center [282, 114] width 48 height 11
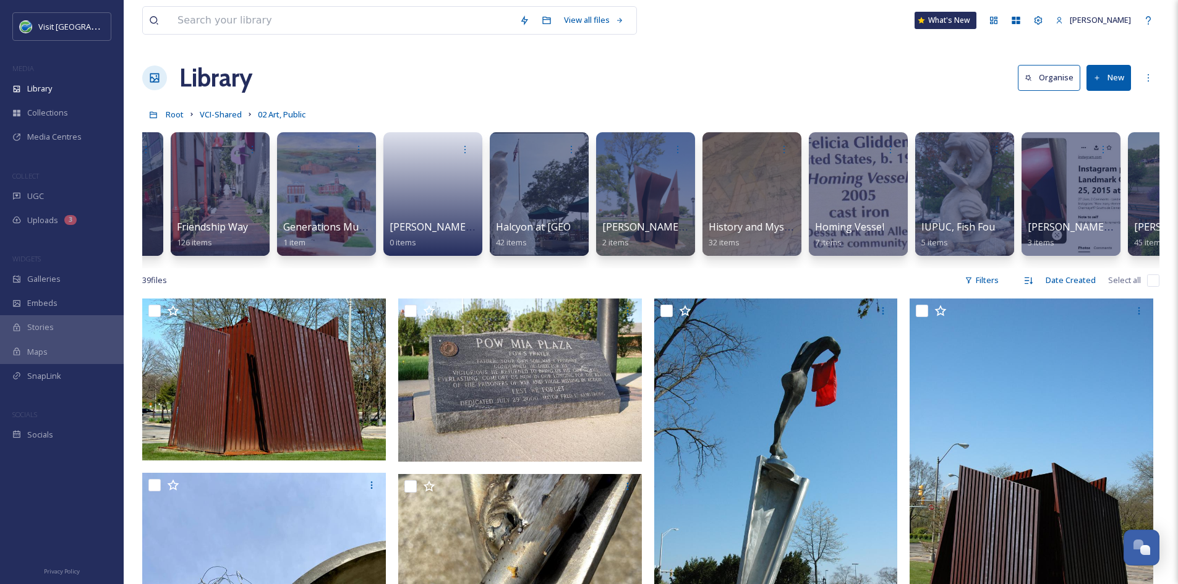
scroll to position [0, 2102]
click at [866, 205] on div at bounding box center [857, 194] width 99 height 124
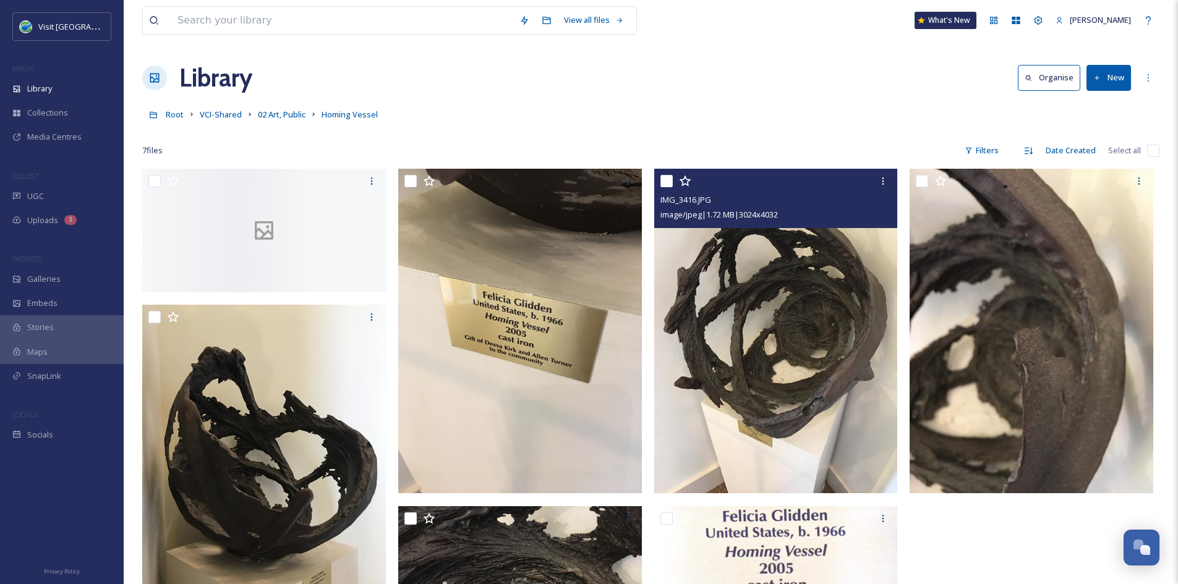
click at [799, 330] on img at bounding box center [776, 331] width 244 height 325
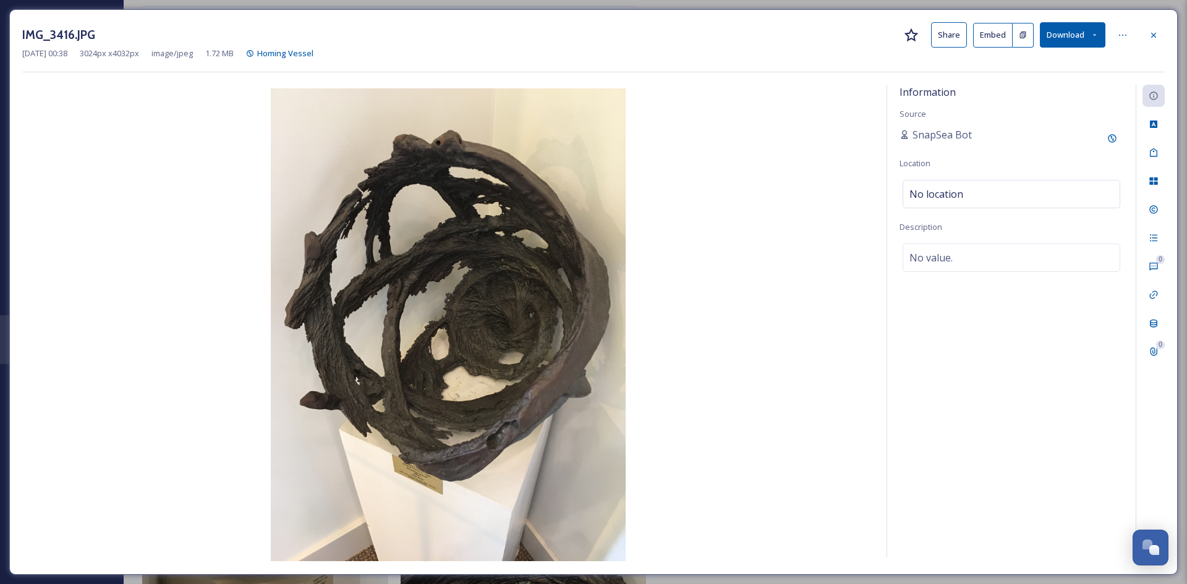
click at [938, 40] on button "Share" at bounding box center [949, 34] width 36 height 25
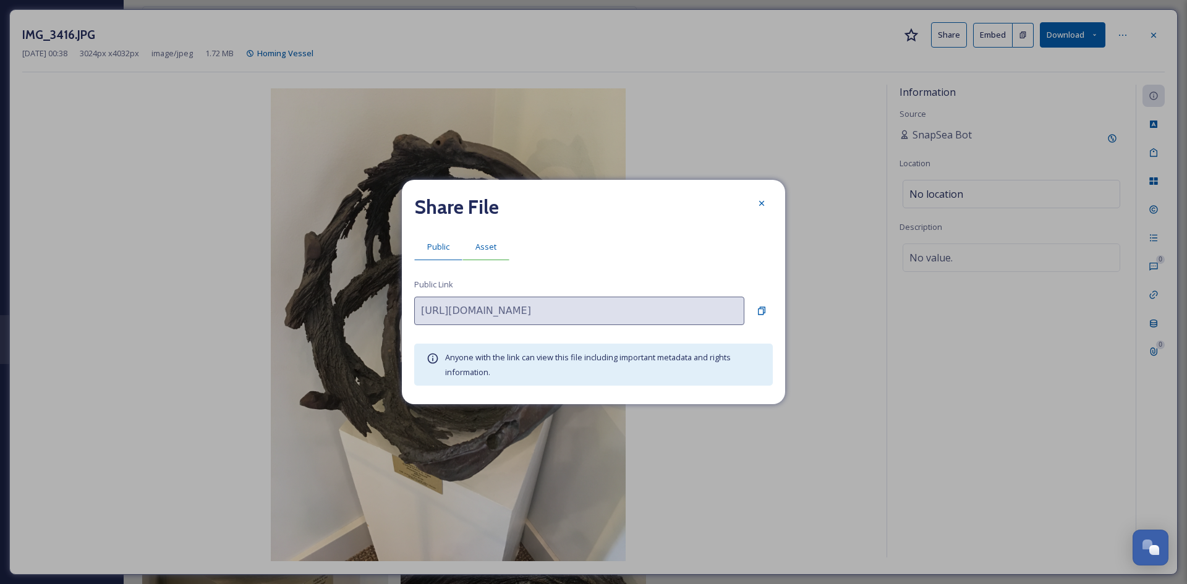
click at [491, 255] on div "Asset" at bounding box center [485, 246] width 47 height 25
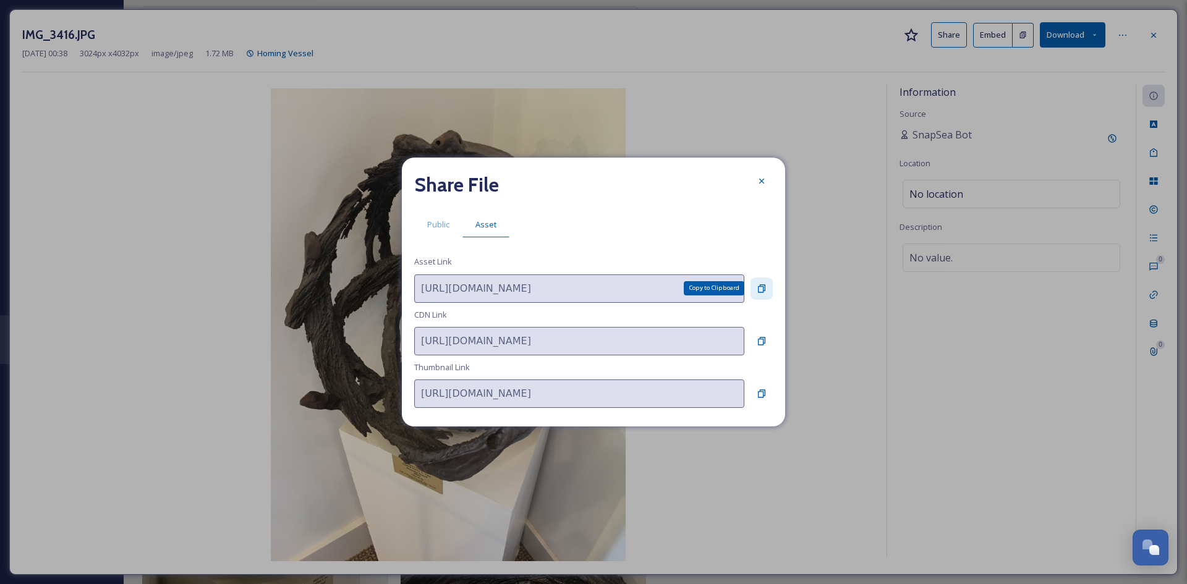
click at [764, 284] on icon at bounding box center [762, 289] width 10 height 10
click at [756, 181] on div at bounding box center [761, 181] width 22 height 22
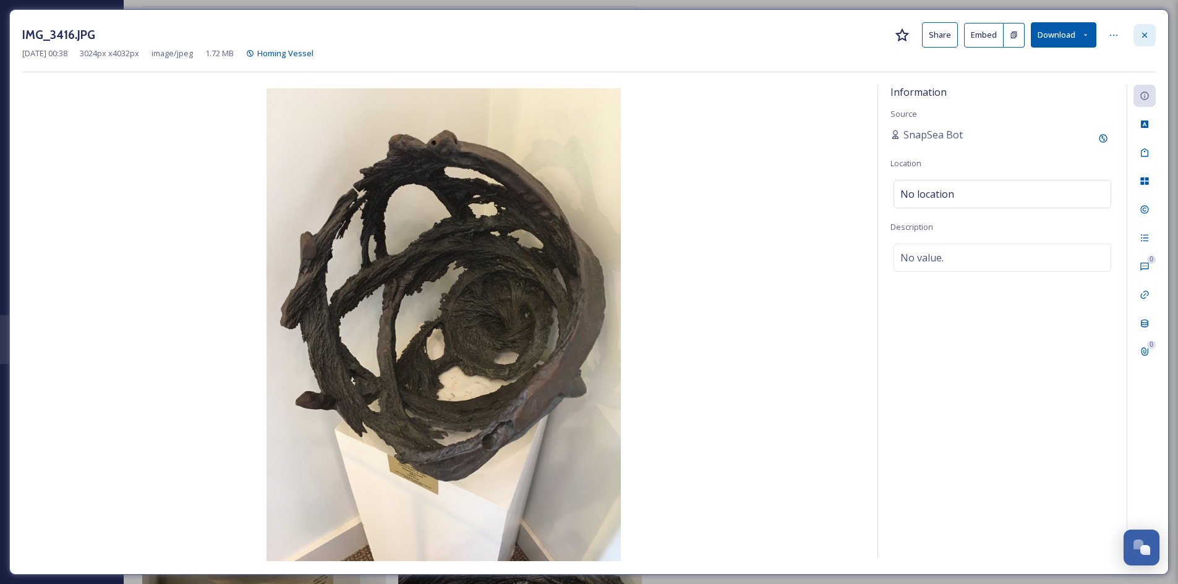
click at [1139, 36] on div at bounding box center [1144, 35] width 22 height 22
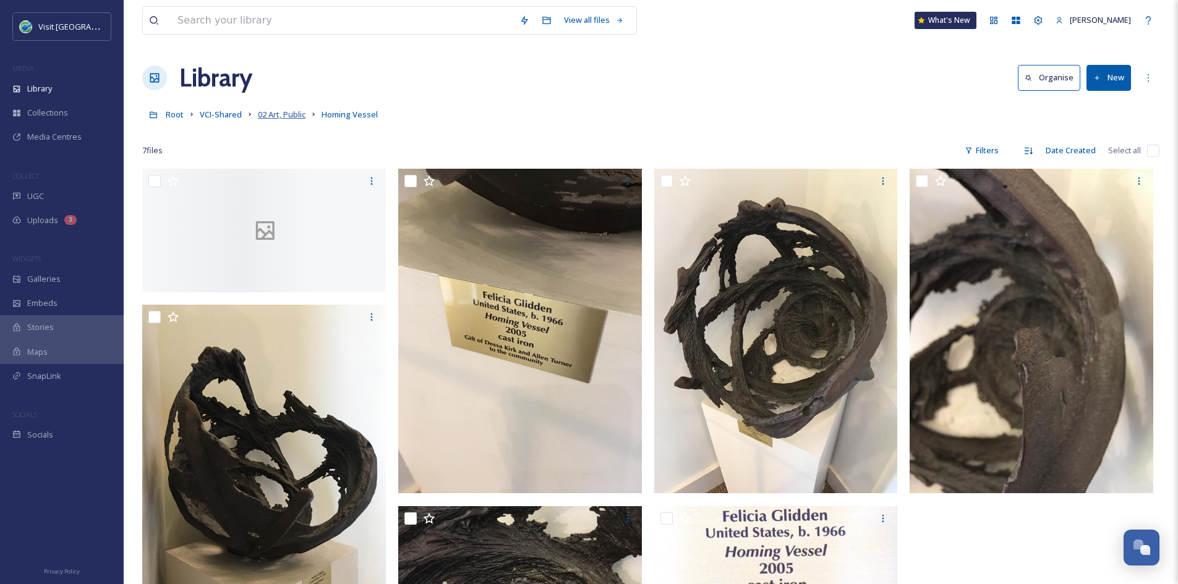
click at [268, 116] on span "02 Art, Public" at bounding box center [282, 114] width 48 height 11
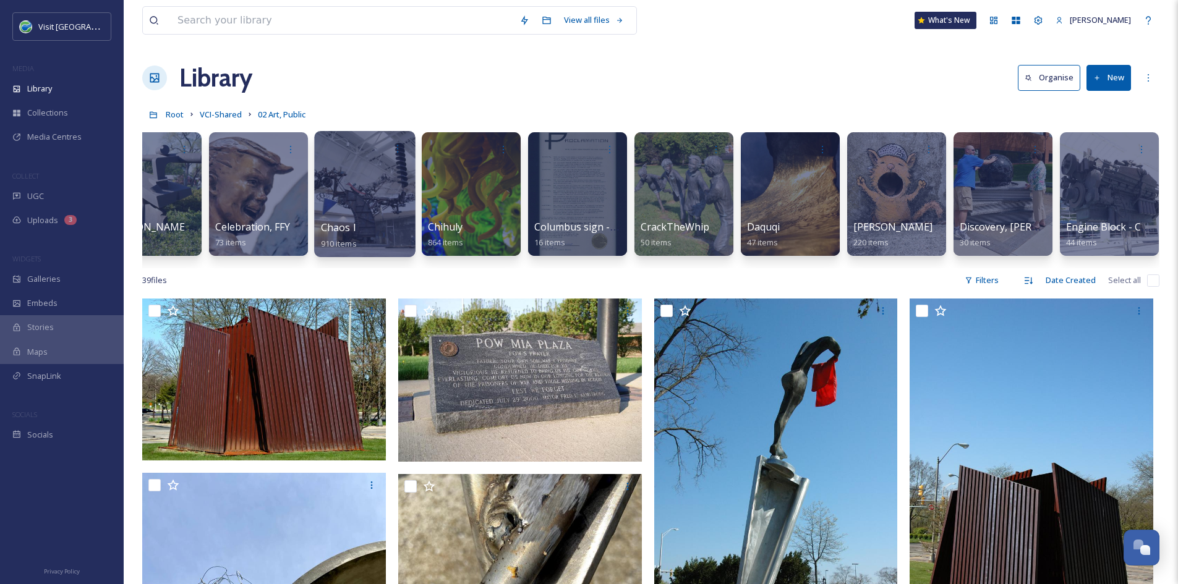
scroll to position [0, 469]
click at [216, 116] on span "VCI-Shared" at bounding box center [221, 114] width 42 height 11
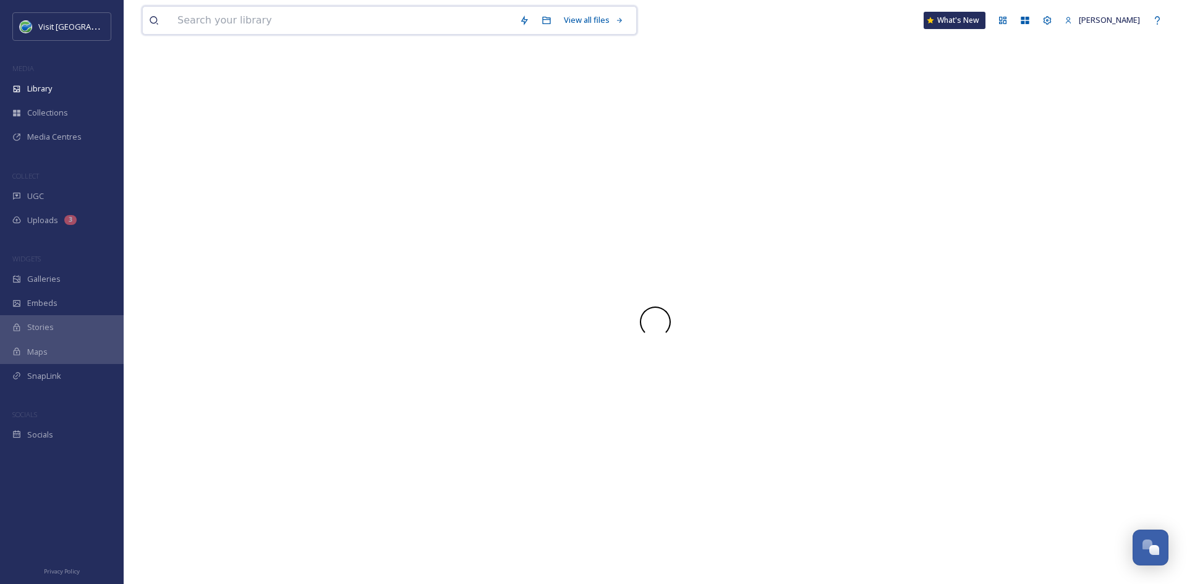
click at [255, 28] on input at bounding box center [342, 20] width 342 height 27
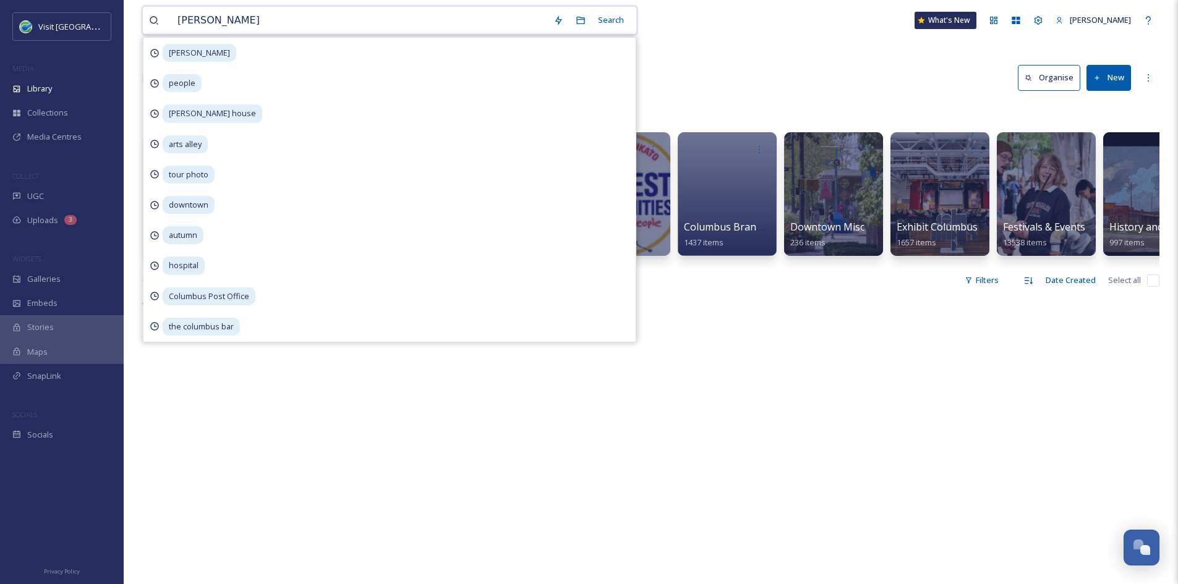
type input "crump"
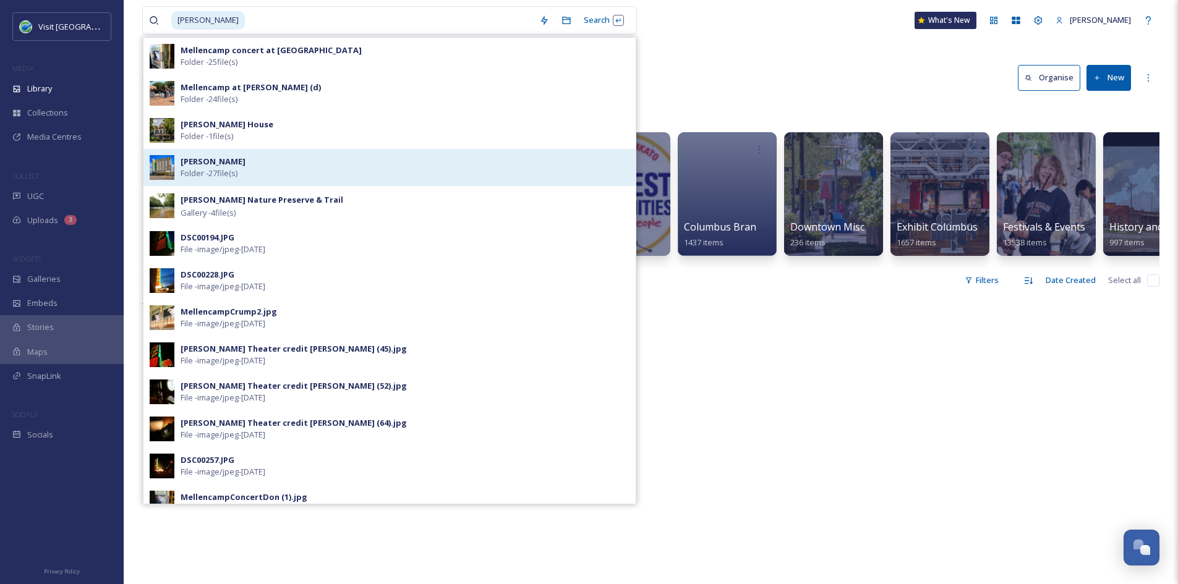
click at [294, 169] on div "Crump Folder - 27 file(s)" at bounding box center [405, 167] width 449 height 23
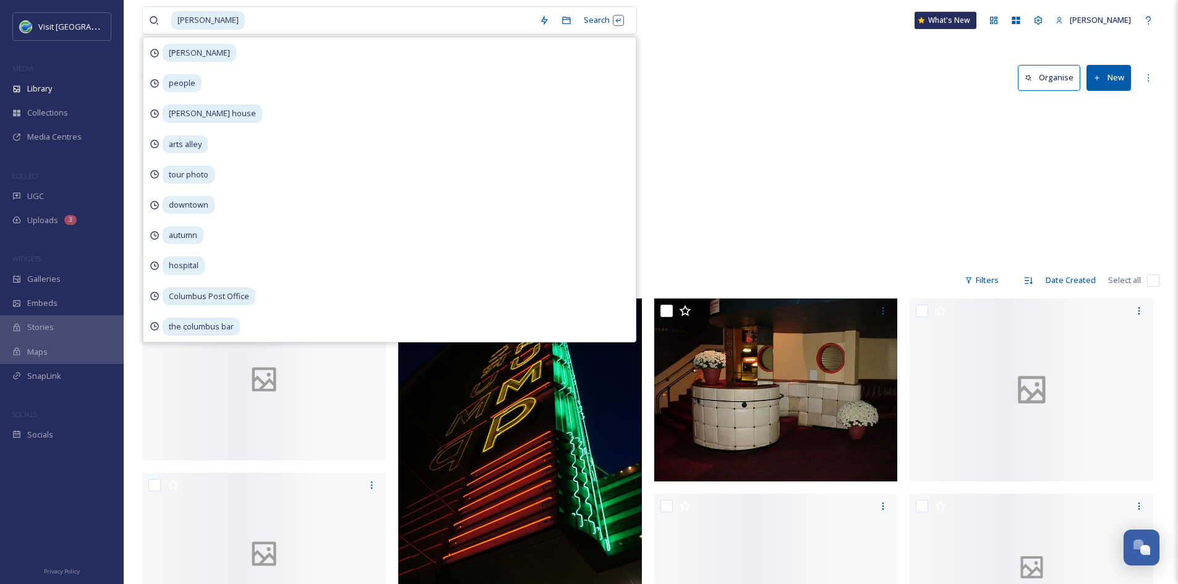
click at [797, 32] on div "crump Search hadley people miller house arts alley tour photo downtown autumn h…" at bounding box center [650, 20] width 1017 height 41
